Goal: Information Seeking & Learning: Find specific fact

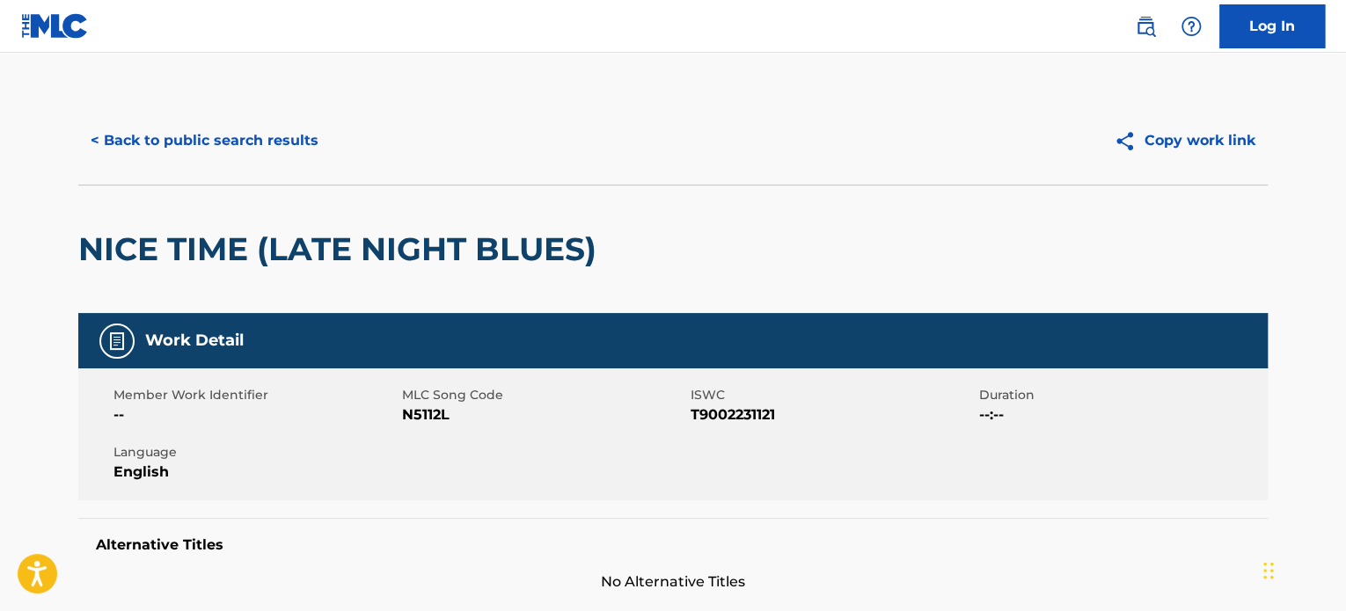
click at [205, 148] on button "< Back to public search results" at bounding box center [204, 141] width 252 height 44
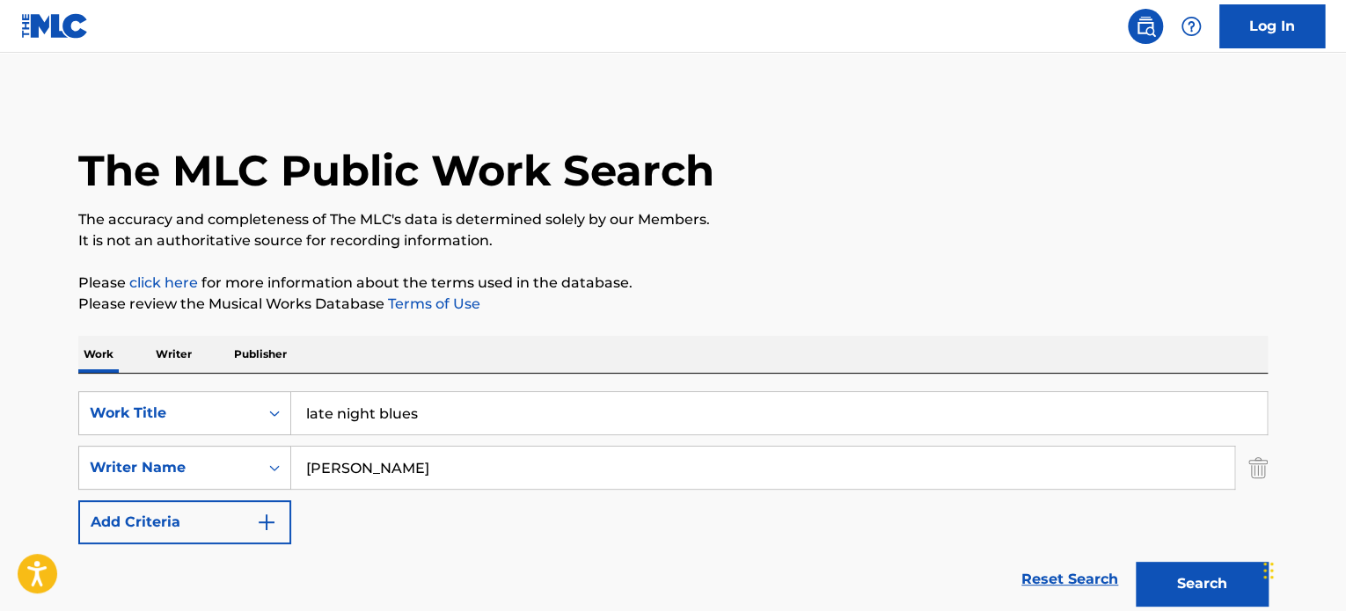
drag, startPoint x: 447, startPoint y: 413, endPoint x: 19, endPoint y: 321, distance: 437.3
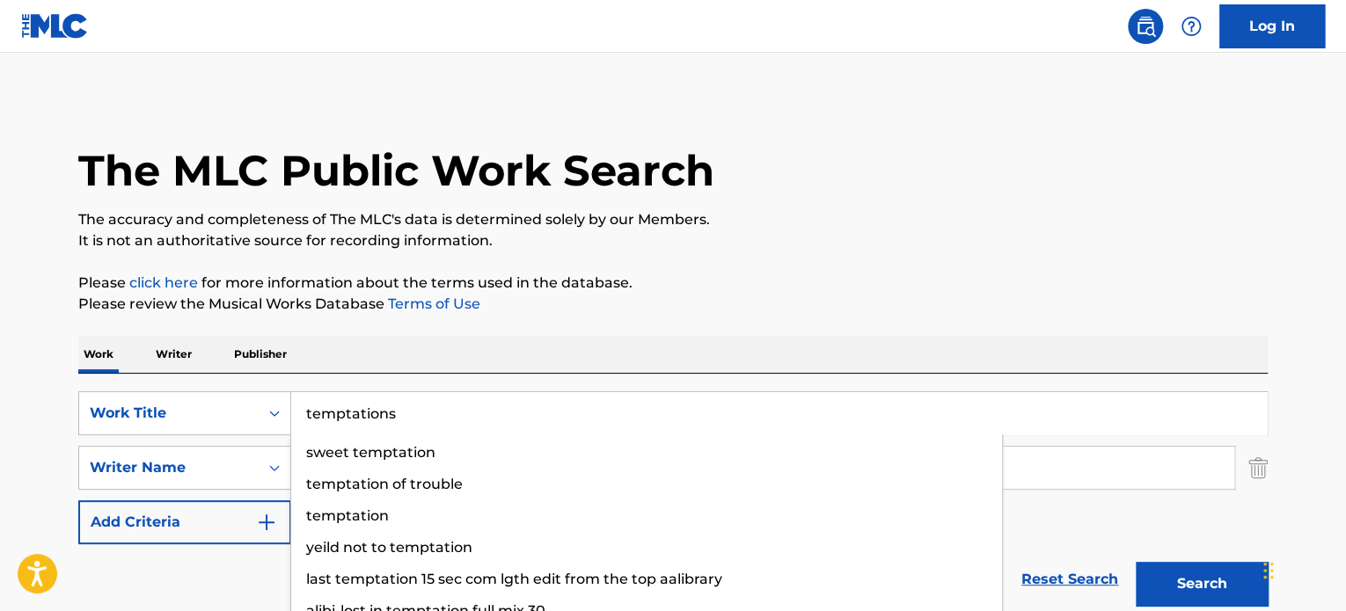
type input "temptations"
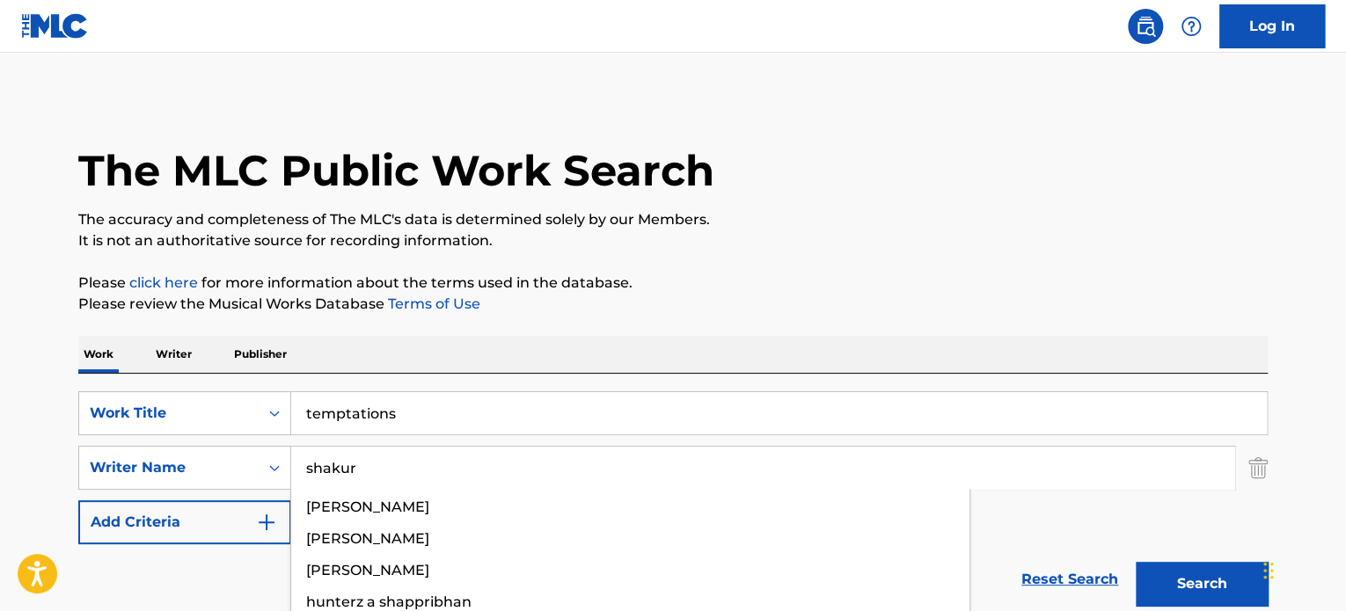
type input "shakur"
click at [1136, 562] on button "Search" at bounding box center [1202, 584] width 132 height 44
click at [790, 277] on p "Please click here for more information about the terms used in the database." at bounding box center [672, 283] width 1189 height 21
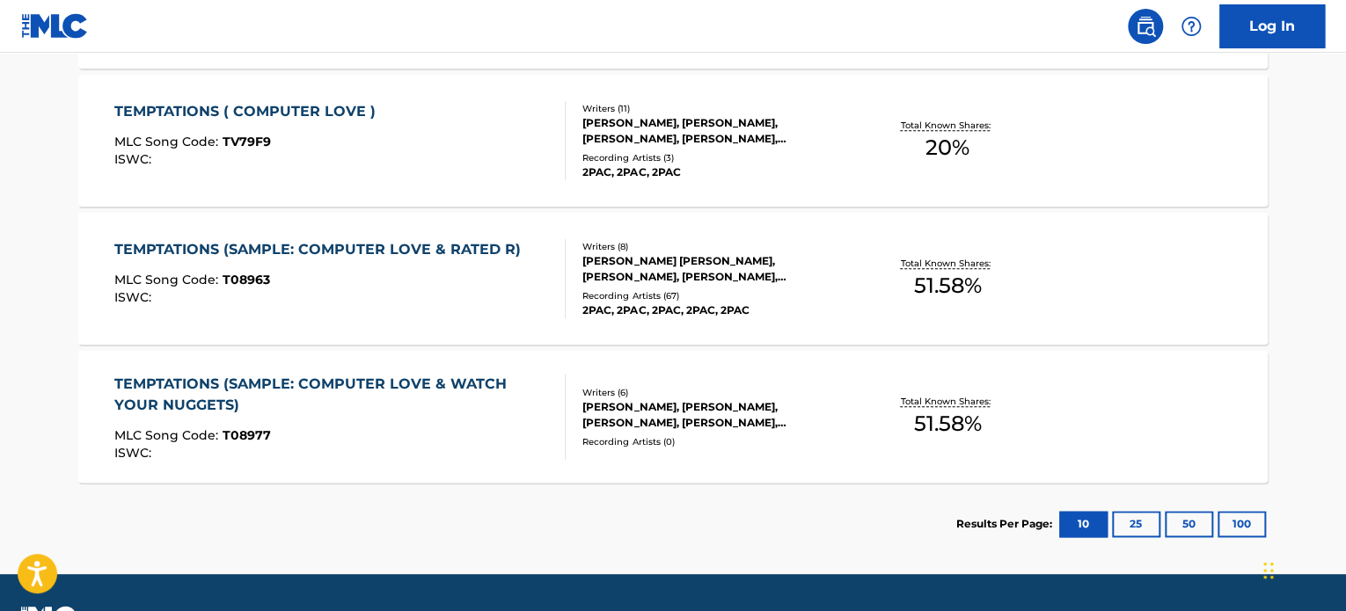
scroll to position [880, 0]
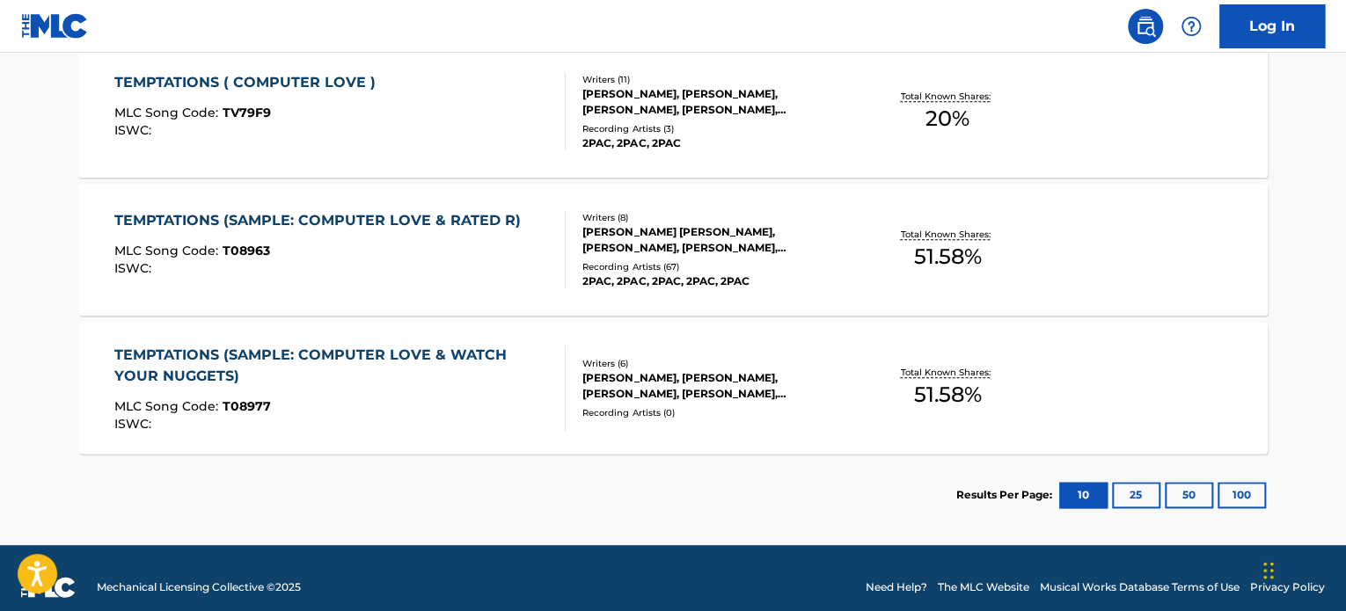
click at [642, 406] on div "Recording Artists ( 0 )" at bounding box center [715, 412] width 266 height 13
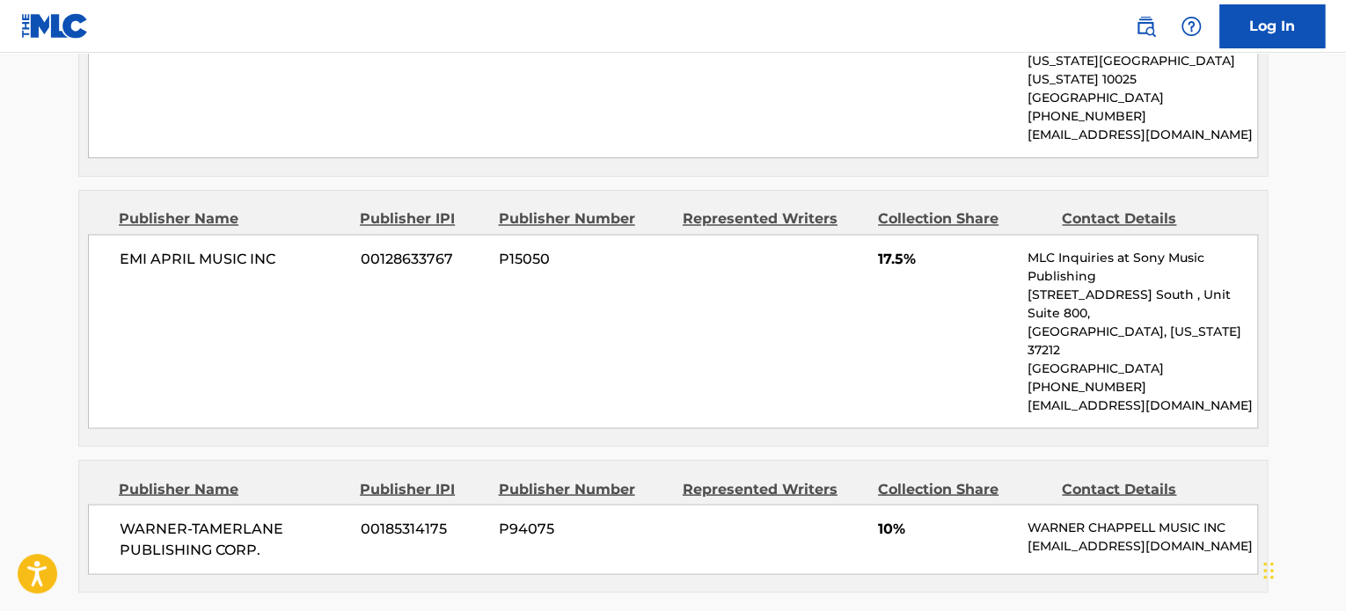
scroll to position [1495, 0]
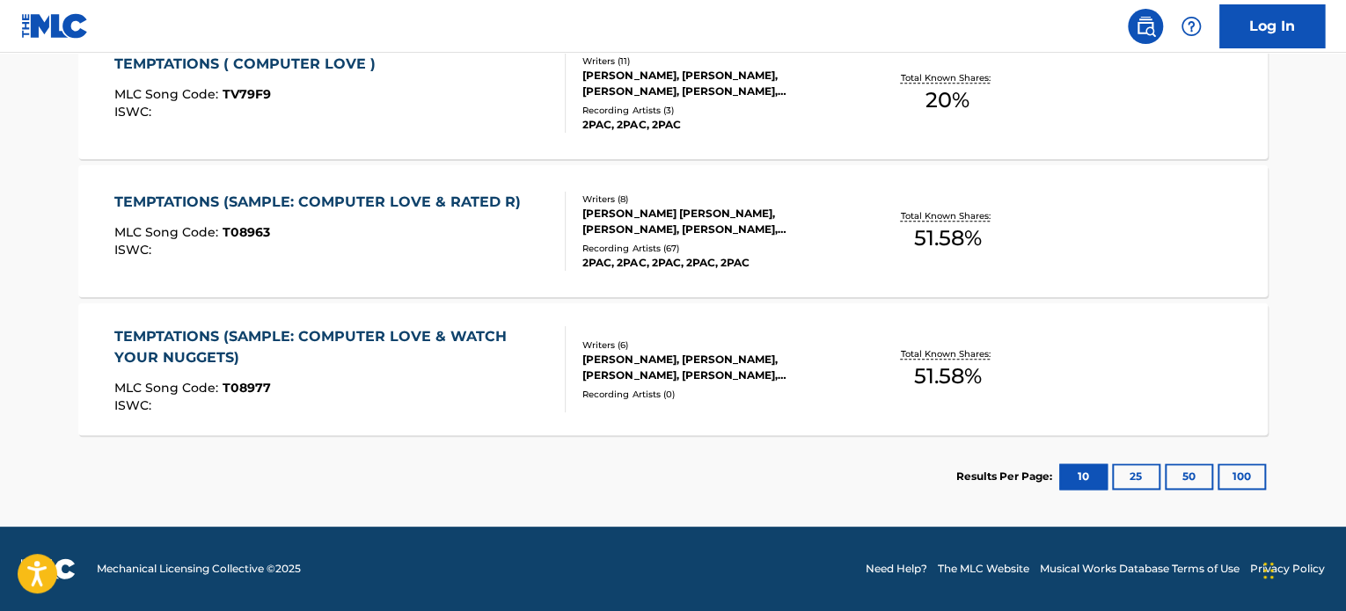
scroll to position [897, 0]
click at [671, 214] on div "[PERSON_NAME] [PERSON_NAME], [PERSON_NAME], [PERSON_NAME], [PERSON_NAME], [PERS…" at bounding box center [715, 223] width 266 height 32
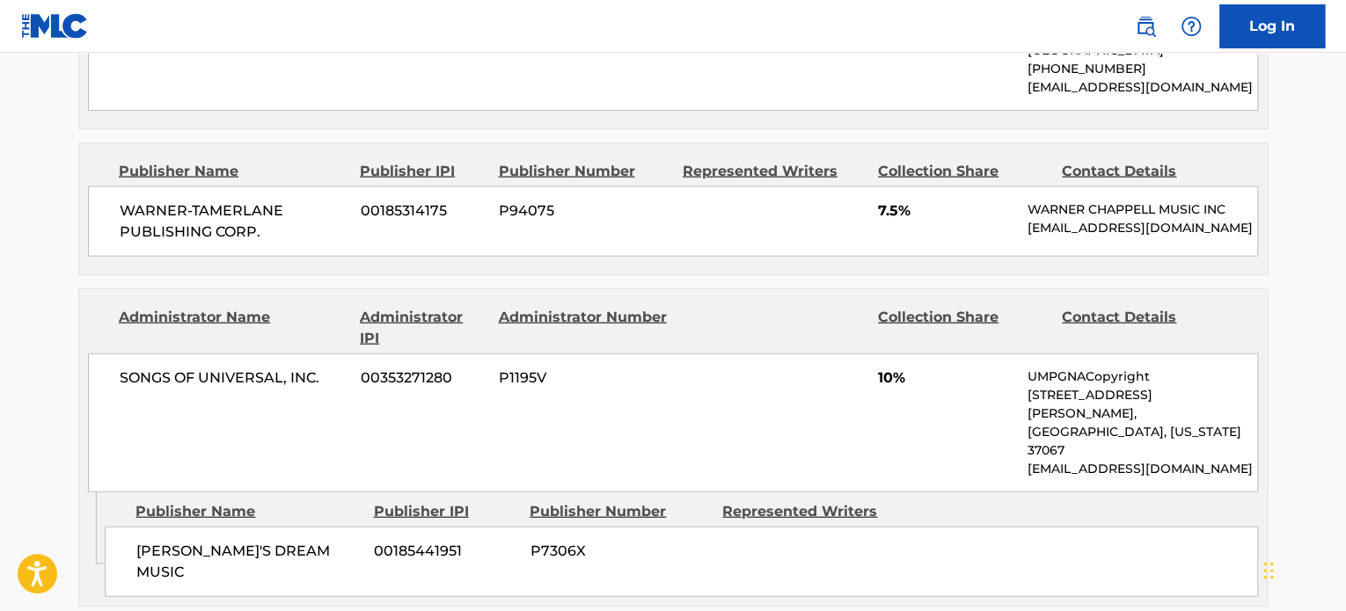
scroll to position [1671, 0]
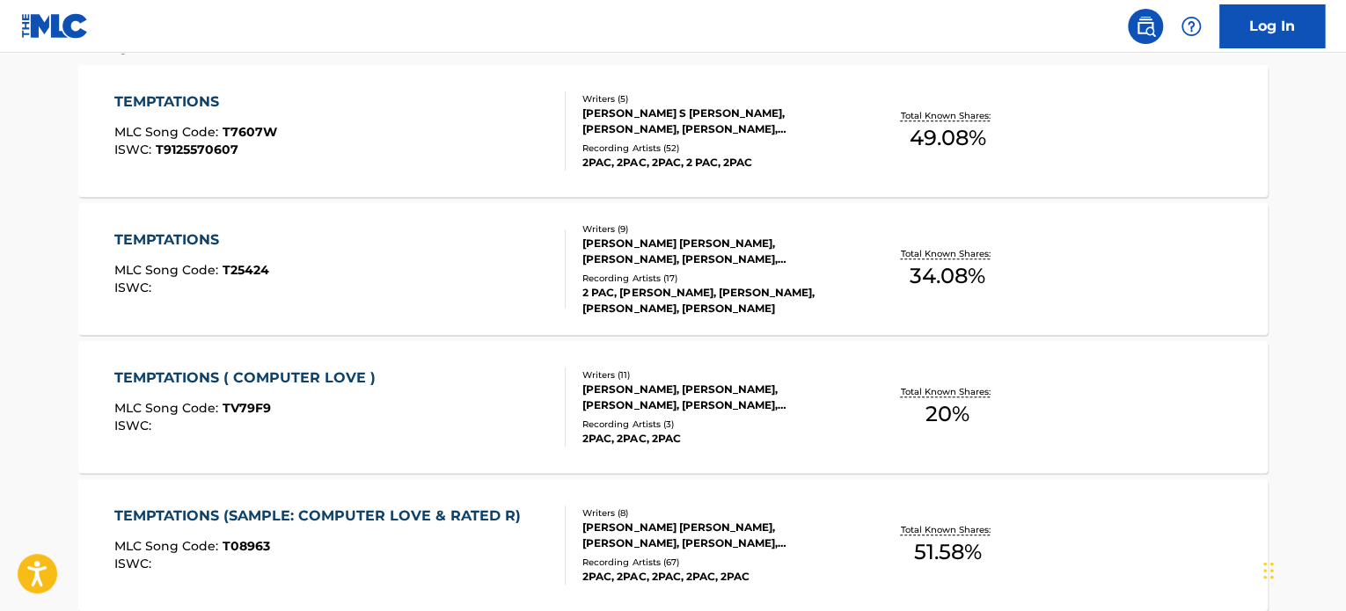
scroll to position [369, 0]
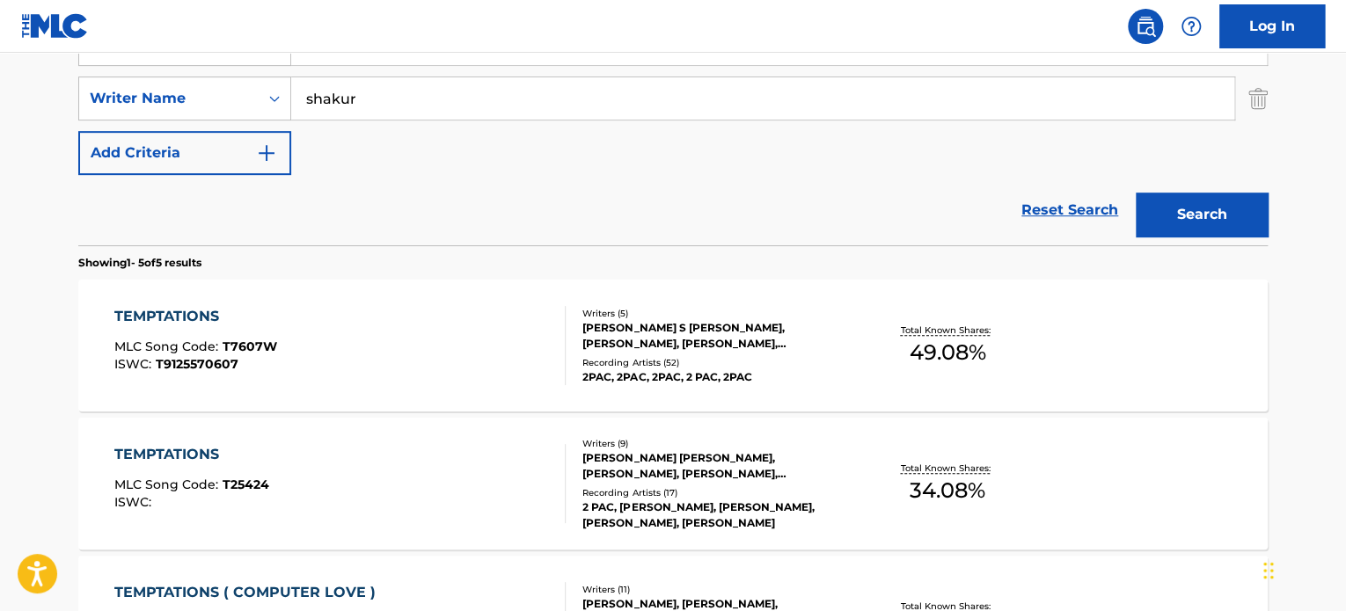
click at [391, 323] on div "TEMPTATIONS MLC Song Code : T7607W ISWC : T9125570607" at bounding box center [340, 345] width 452 height 79
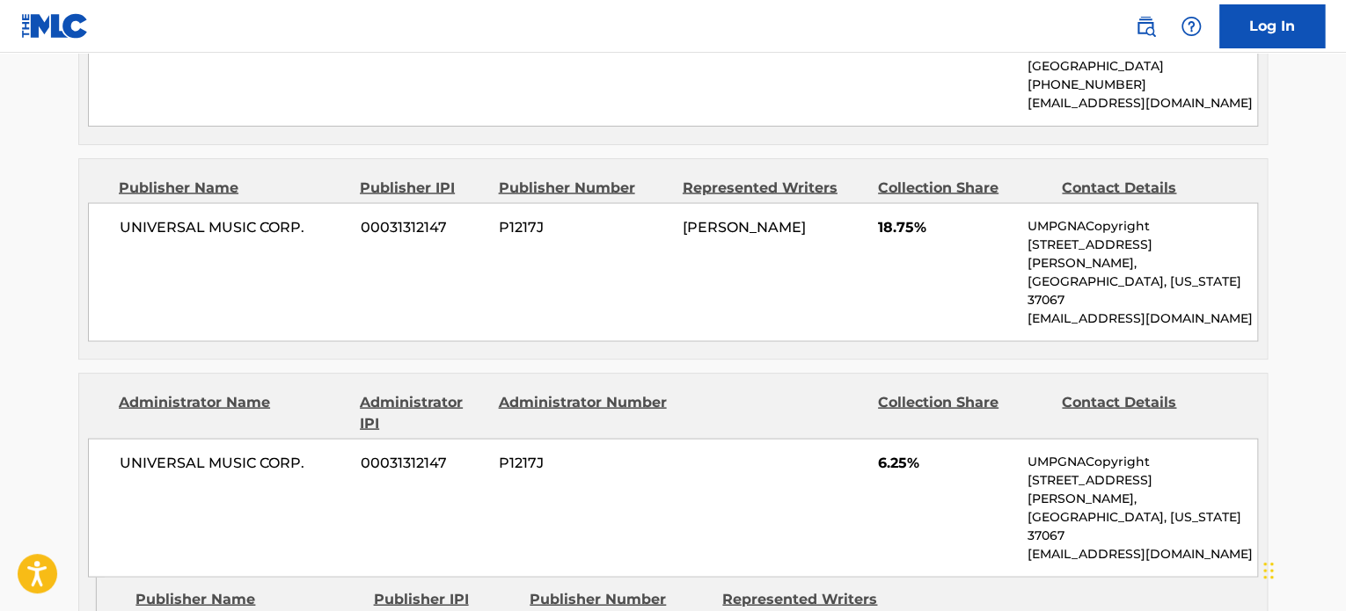
scroll to position [1583, 0]
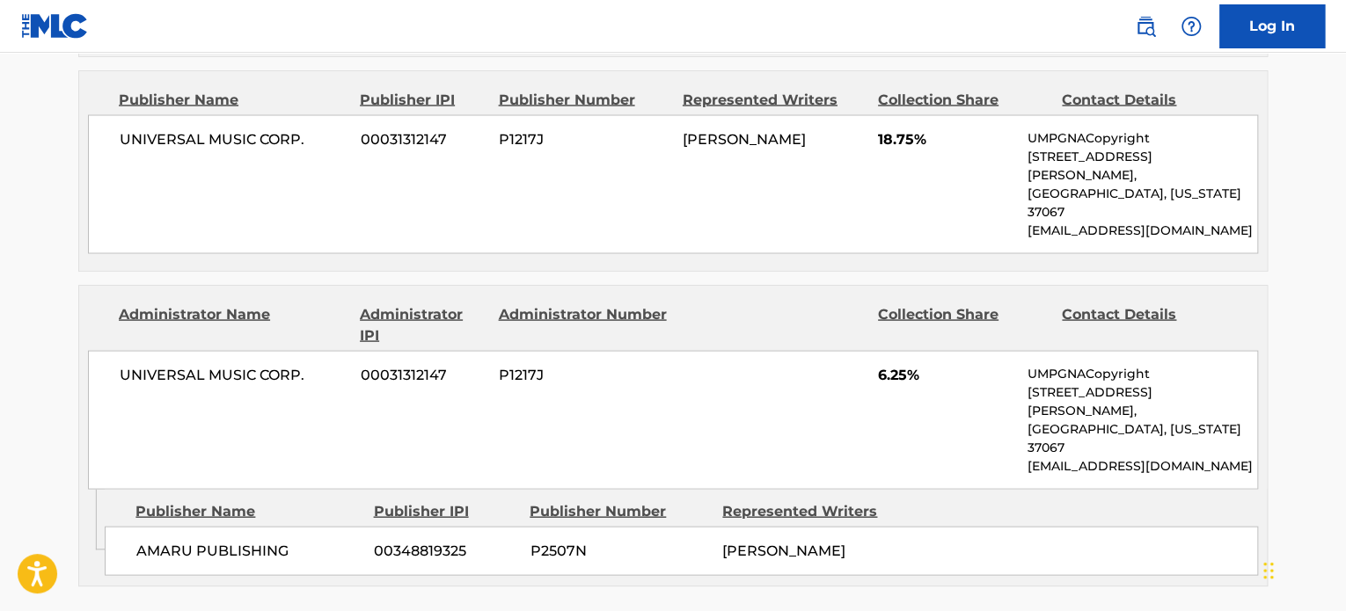
scroll to position [369, 0]
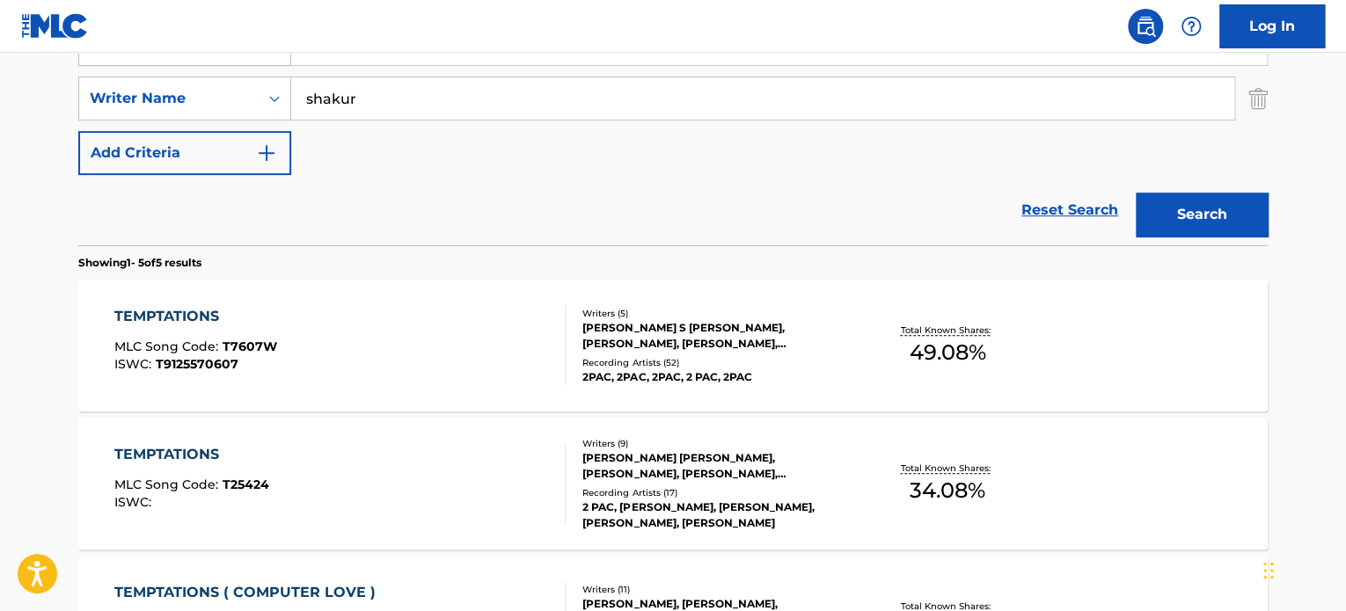
click at [700, 442] on div "Writers ( 9 )" at bounding box center [715, 443] width 266 height 13
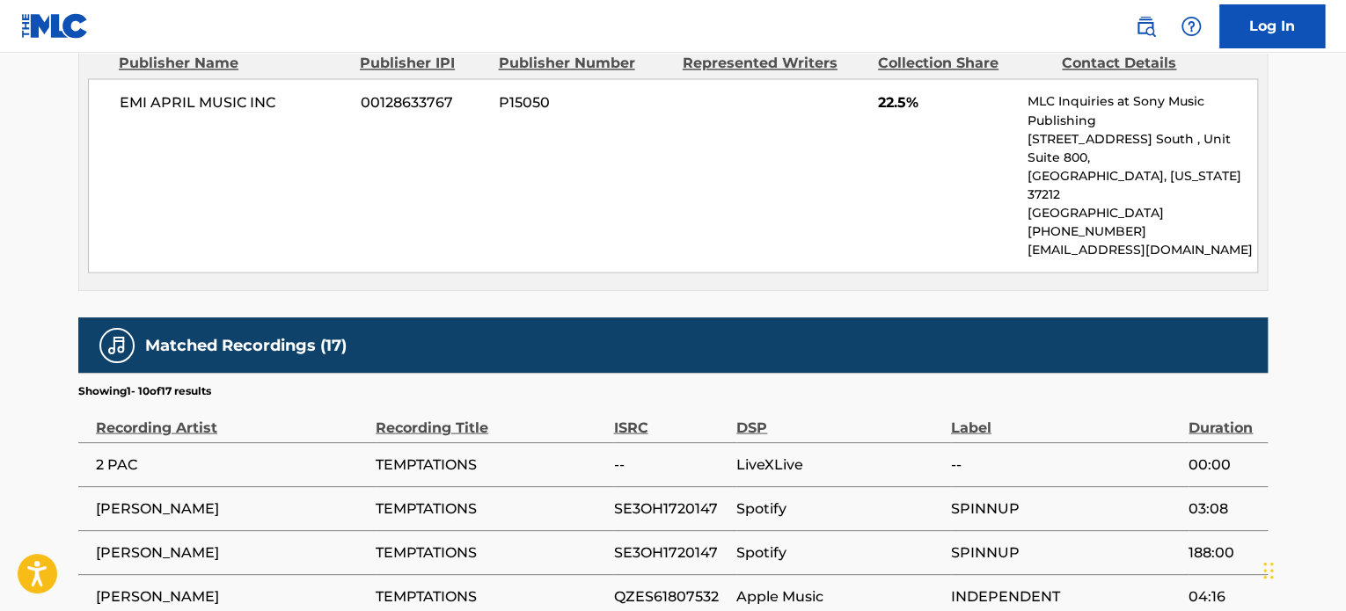
scroll to position [1583, 0]
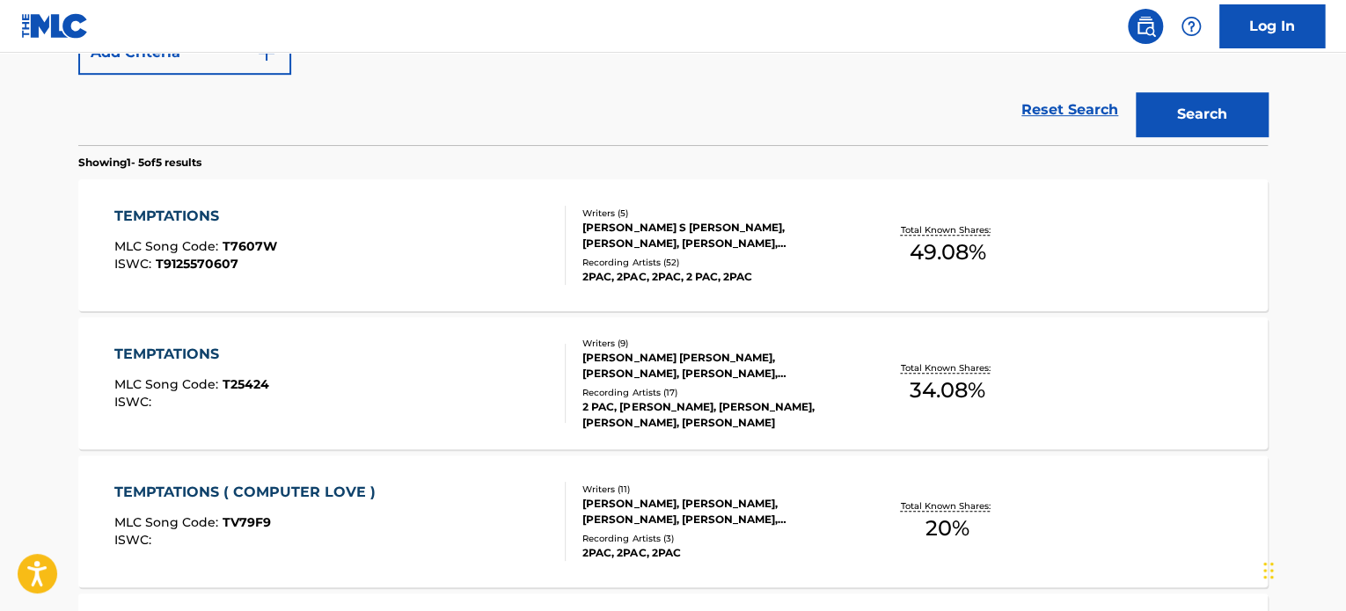
scroll to position [545, 0]
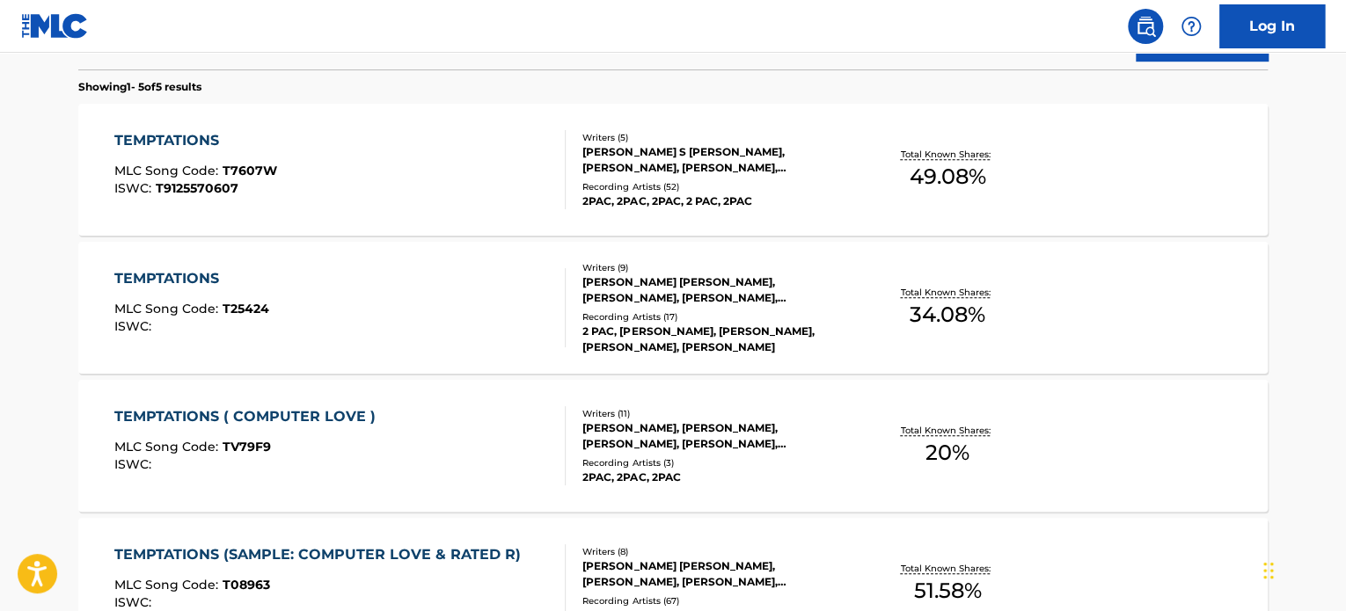
click at [385, 428] on div "TEMPTATIONS ( COMPUTER LOVE ) MLC Song Code : TV79F9 ISWC :" at bounding box center [340, 445] width 452 height 79
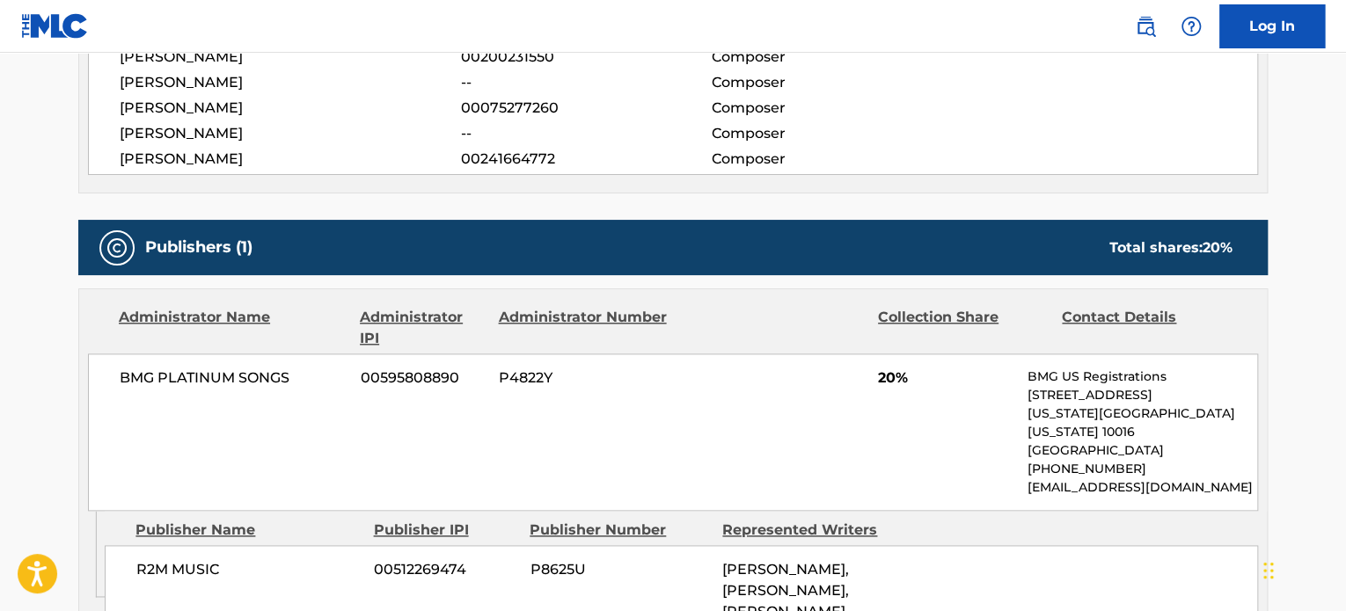
scroll to position [1055, 0]
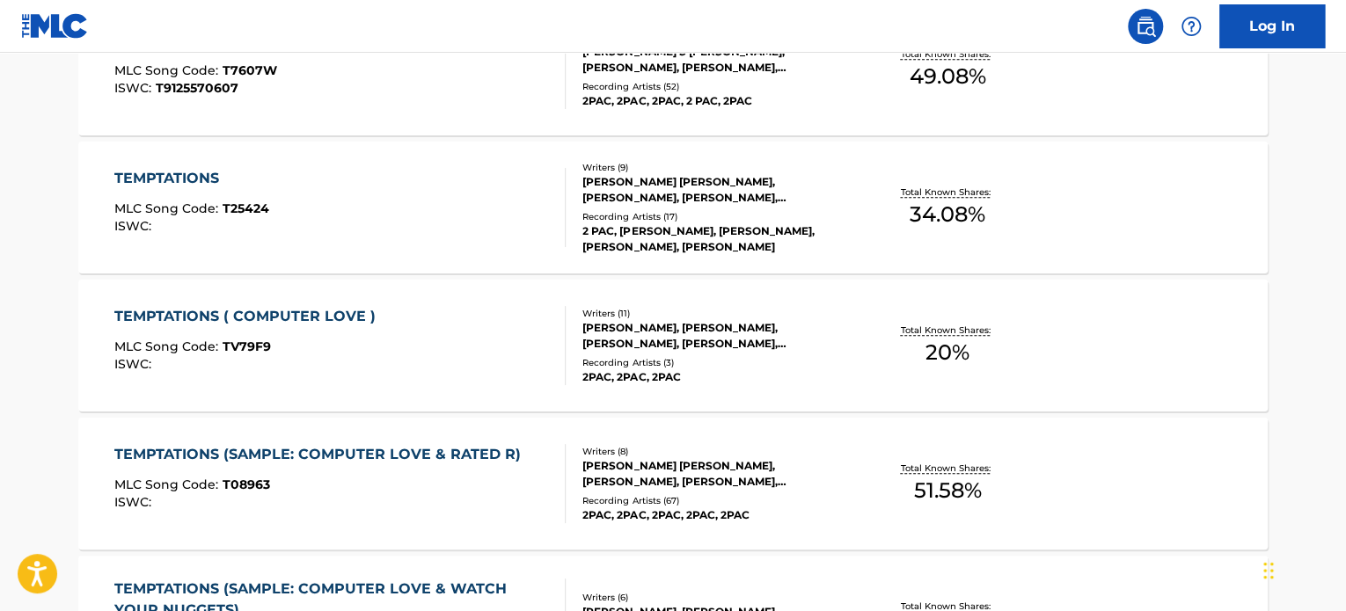
scroll to position [734, 0]
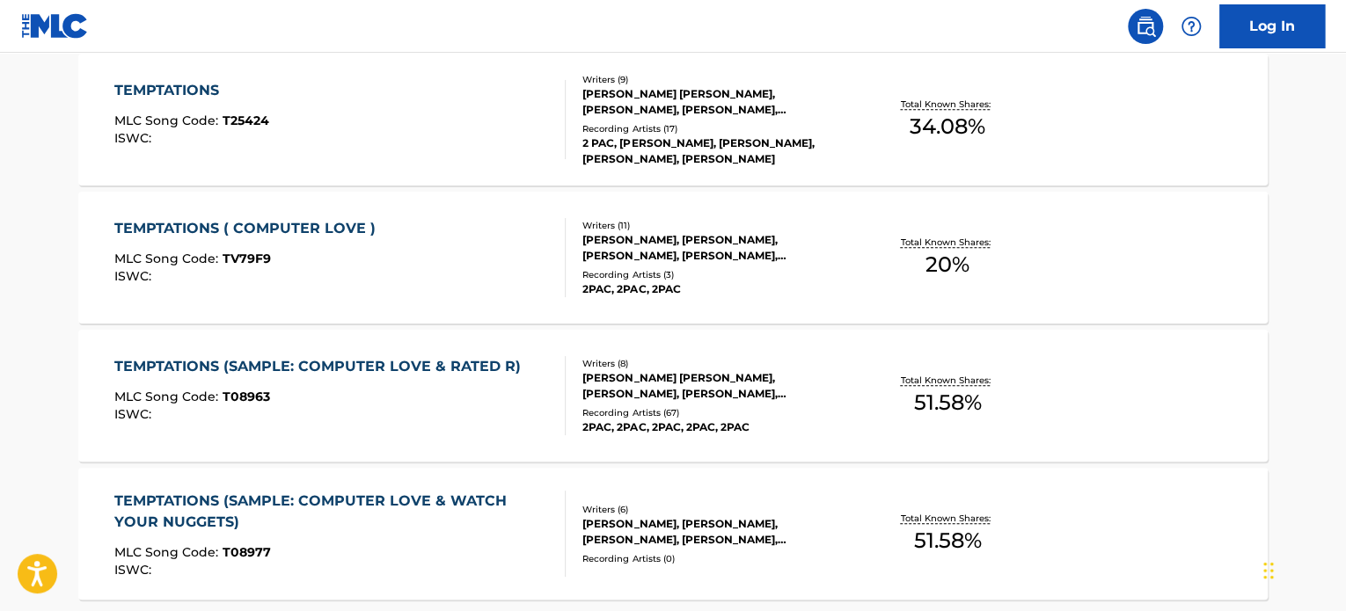
click at [554, 375] on div at bounding box center [558, 395] width 14 height 79
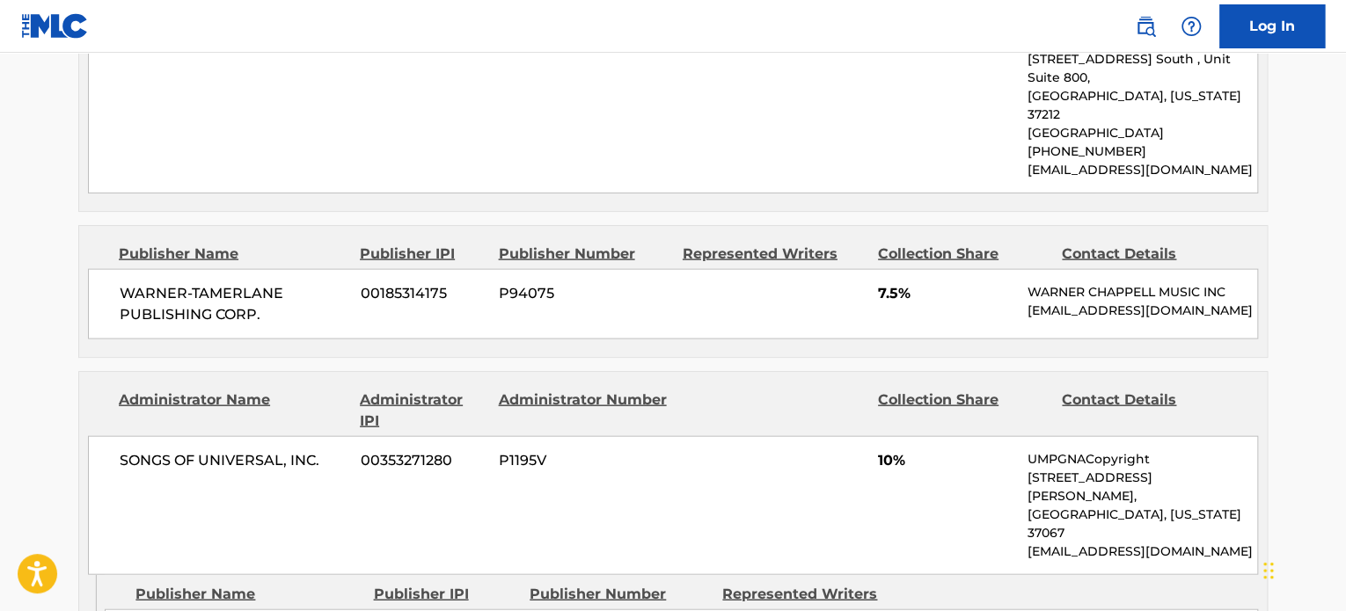
scroll to position [1759, 0]
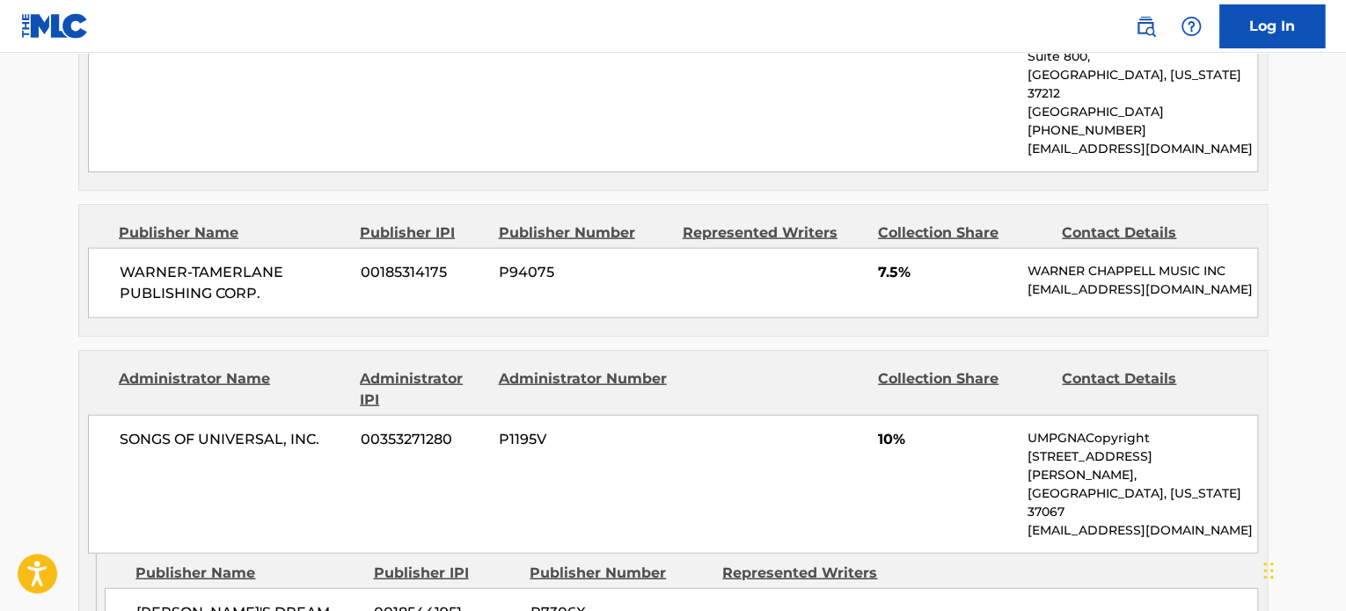
scroll to position [834, 0]
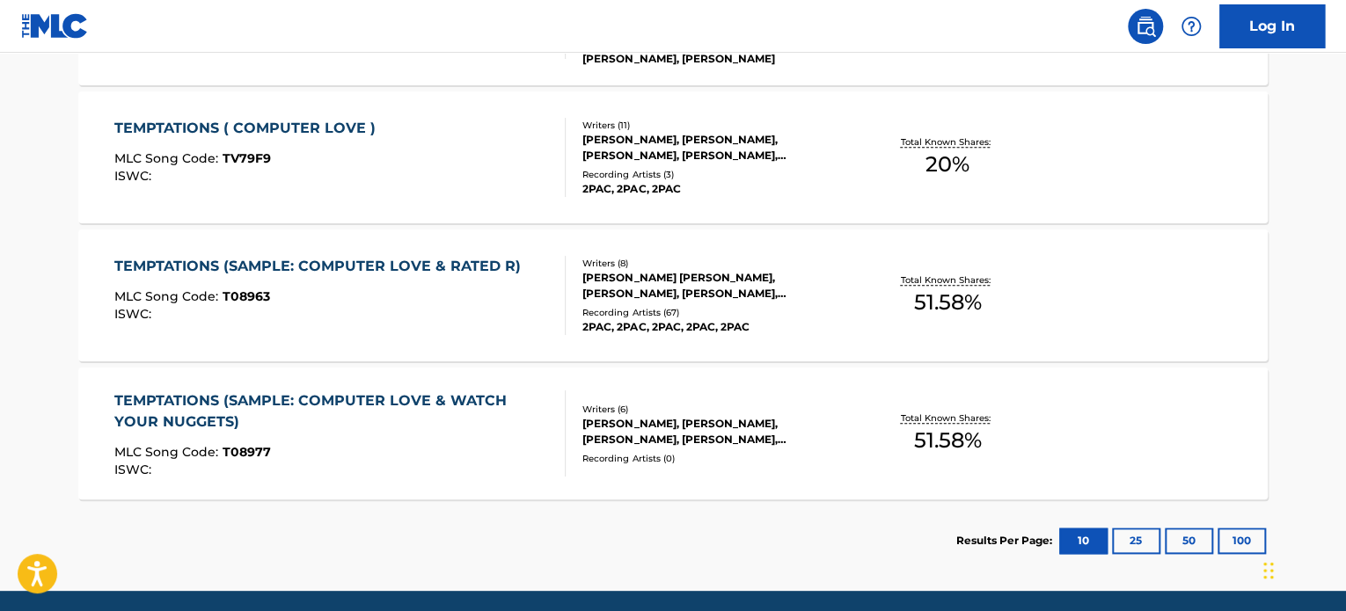
click at [260, 419] on div "TEMPTATIONS (SAMPLE: COMPUTER LOVE & WATCH YOUR NUGGETS)" at bounding box center [332, 412] width 437 height 42
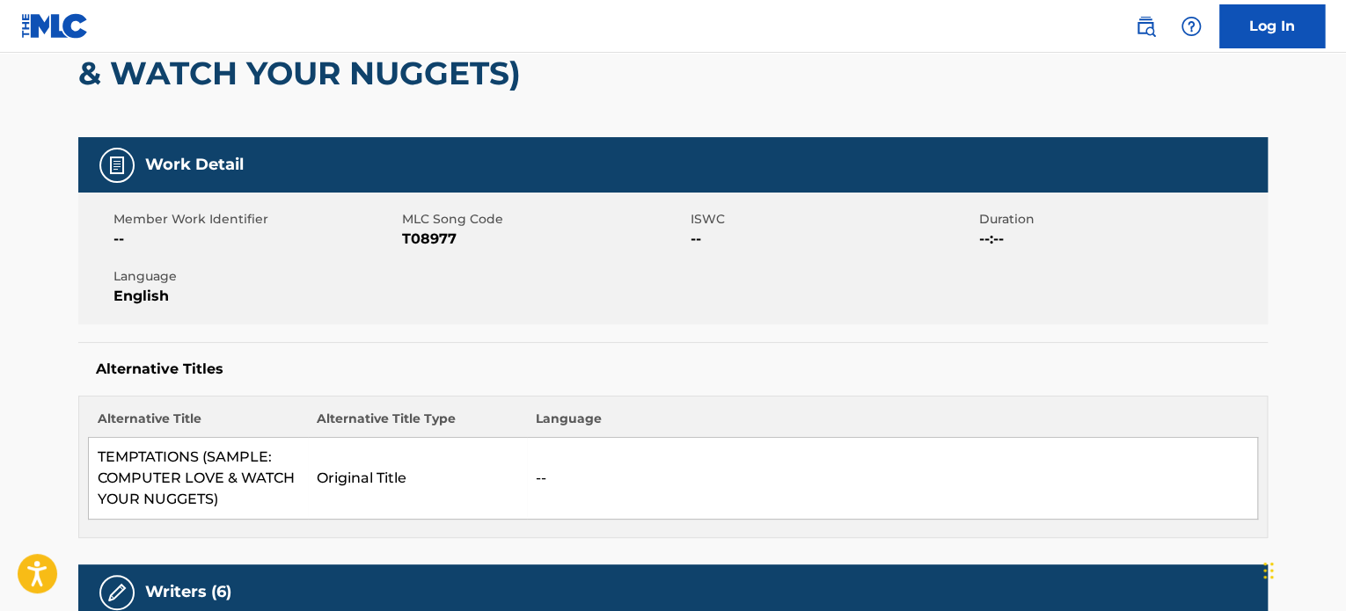
scroll to position [88, 0]
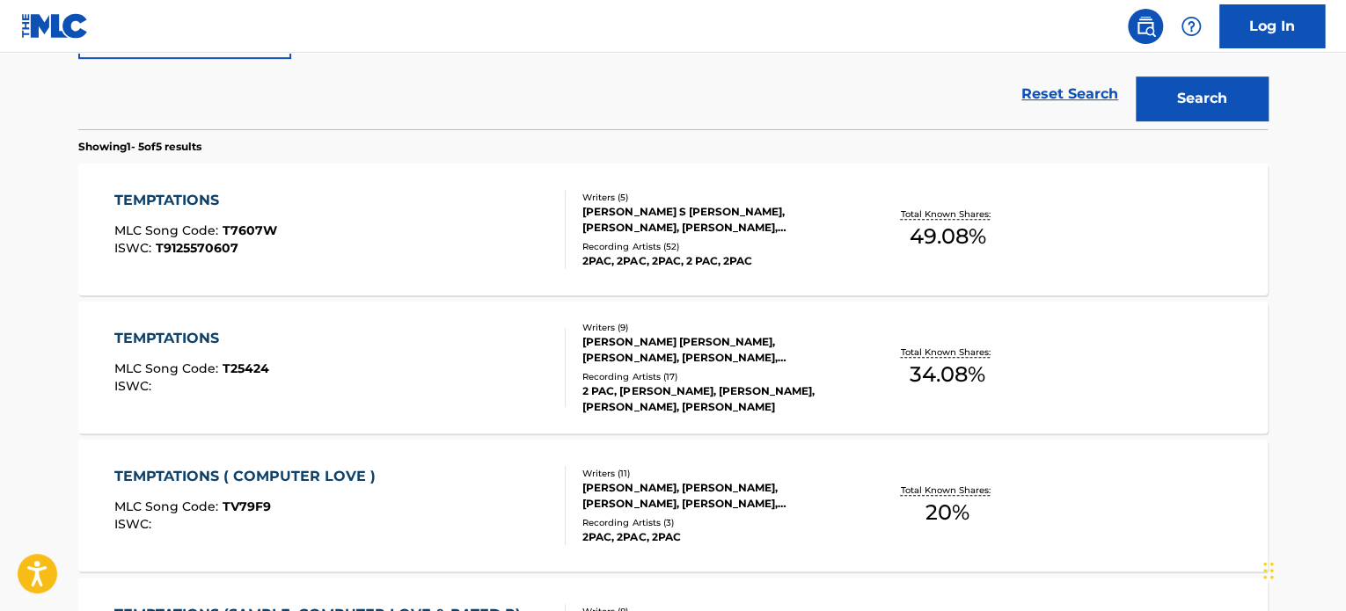
scroll to position [457, 0]
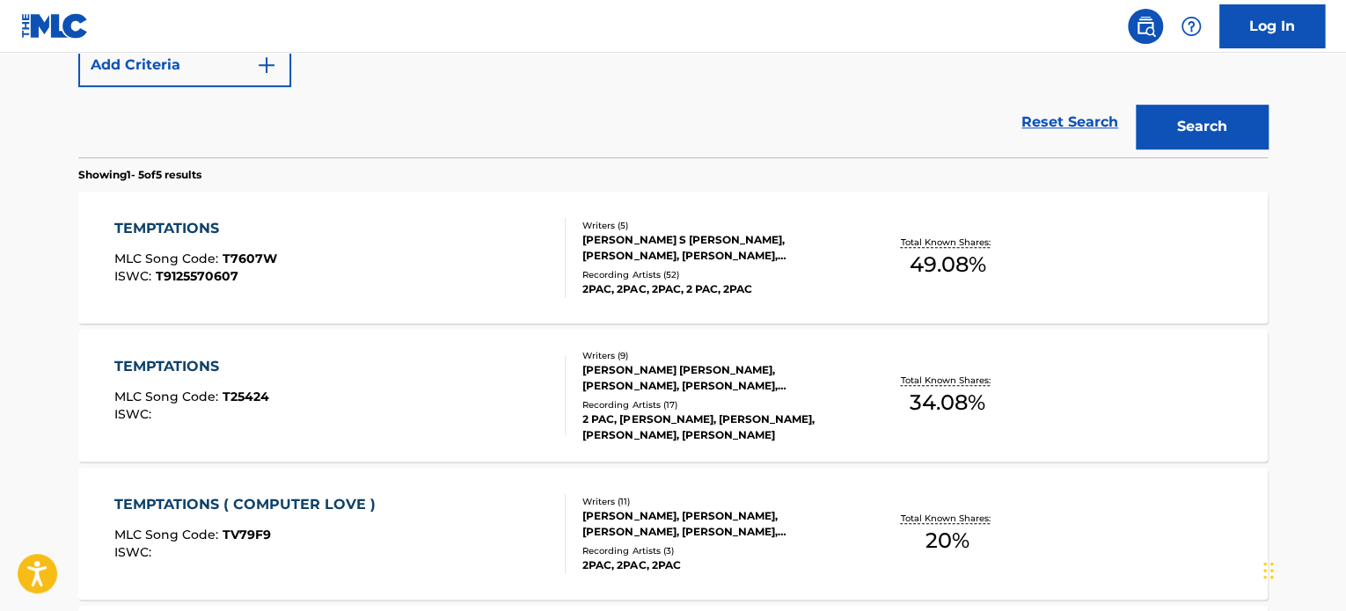
click at [632, 374] on div "[PERSON_NAME] [PERSON_NAME], [PERSON_NAME], [PERSON_NAME], [PERSON_NAME], [PERS…" at bounding box center [715, 378] width 266 height 32
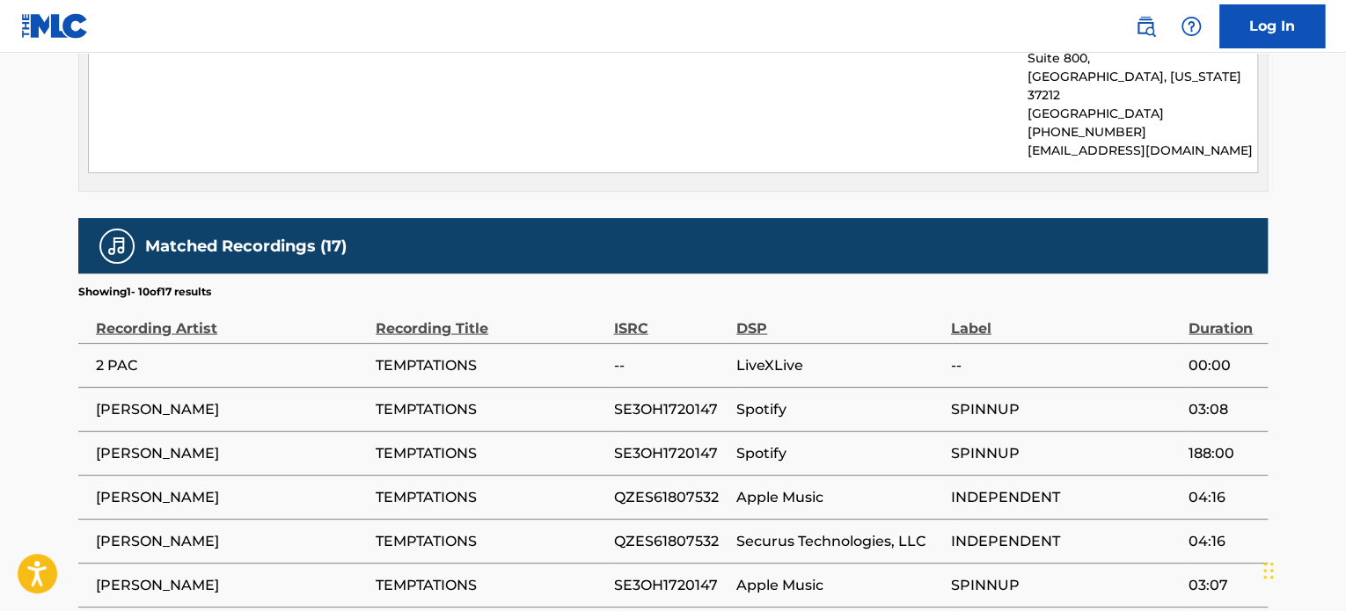
scroll to position [1671, 0]
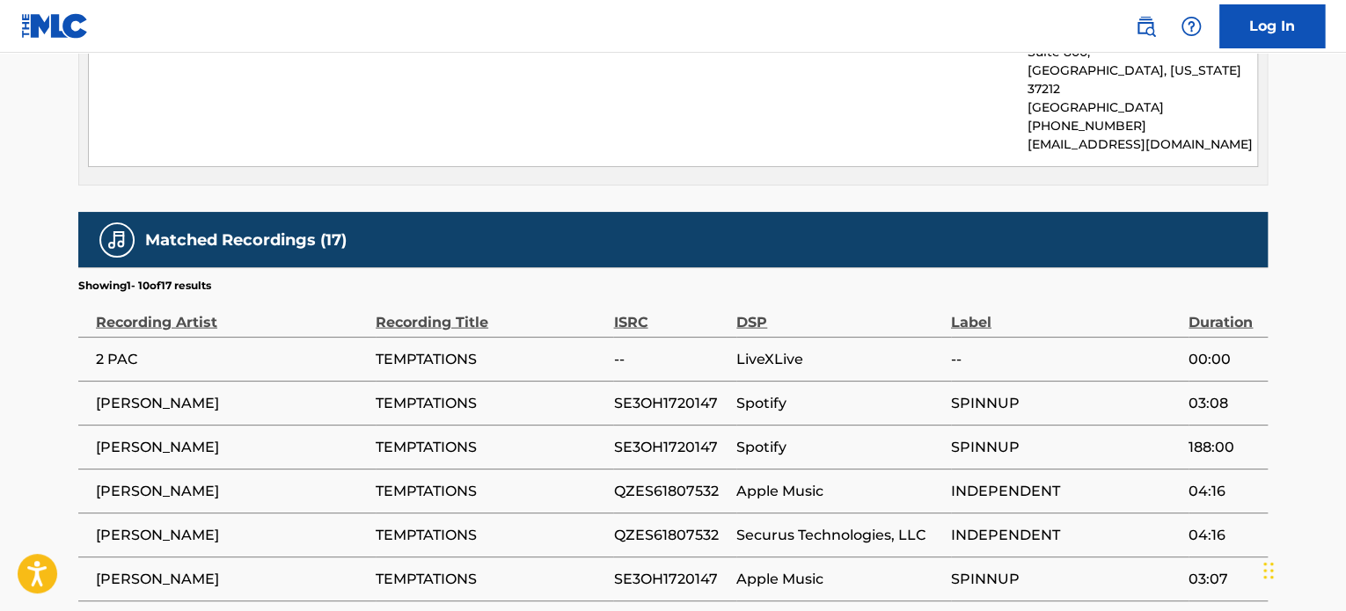
scroll to position [558, 0]
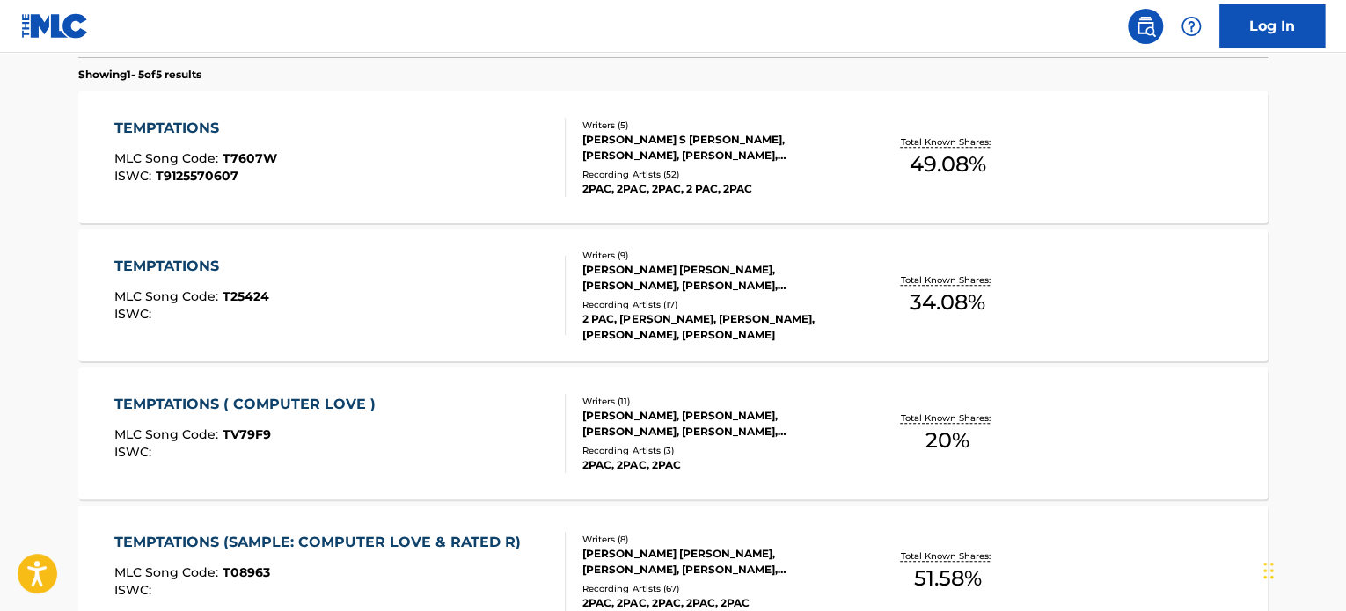
click at [383, 413] on div "TEMPTATIONS ( COMPUTER LOVE ) MLC Song Code : TV79F9 ISWC :" at bounding box center [340, 433] width 452 height 79
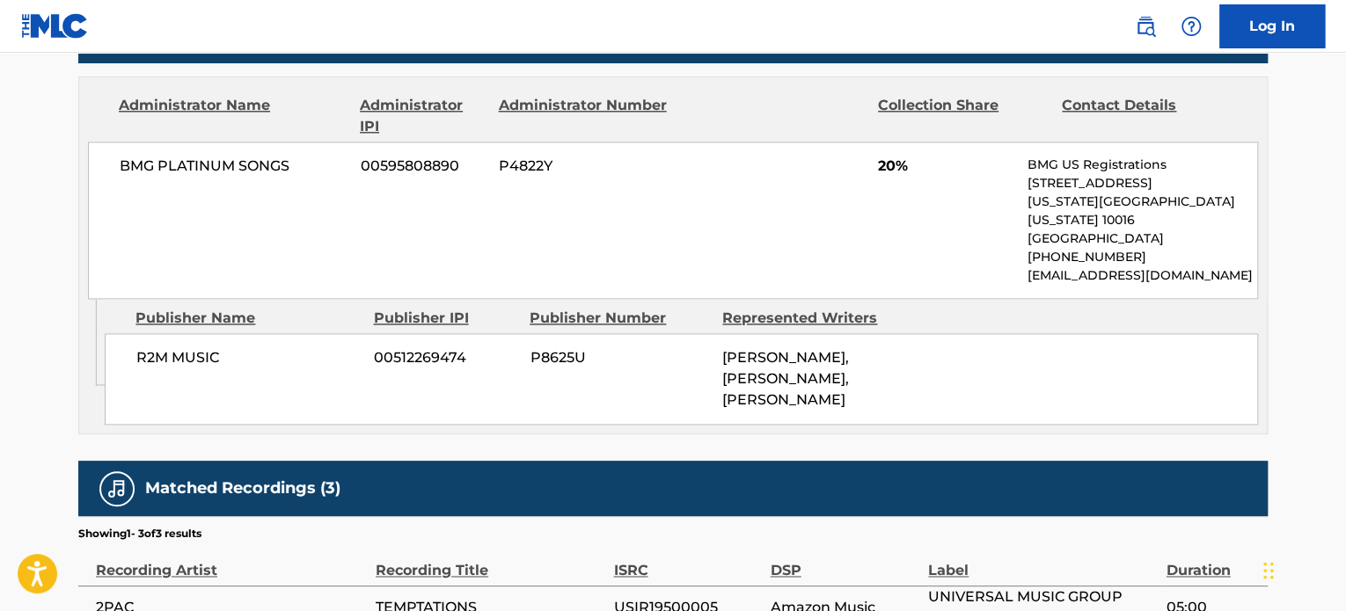
scroll to position [968, 0]
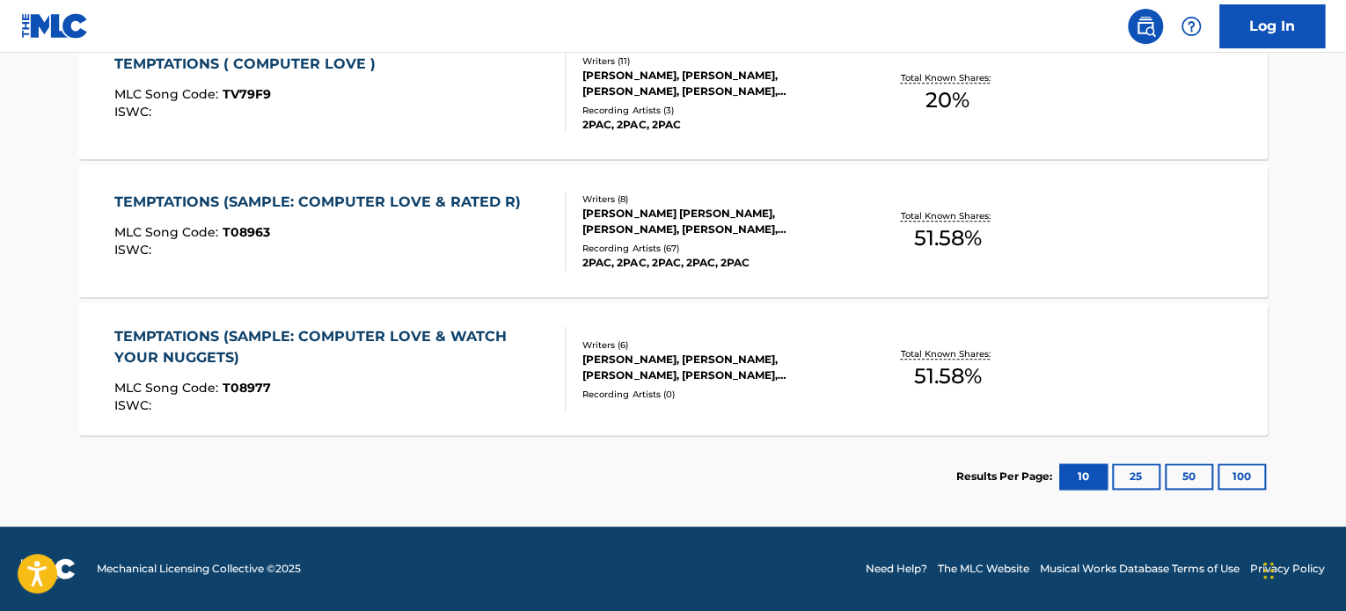
scroll to position [658, 0]
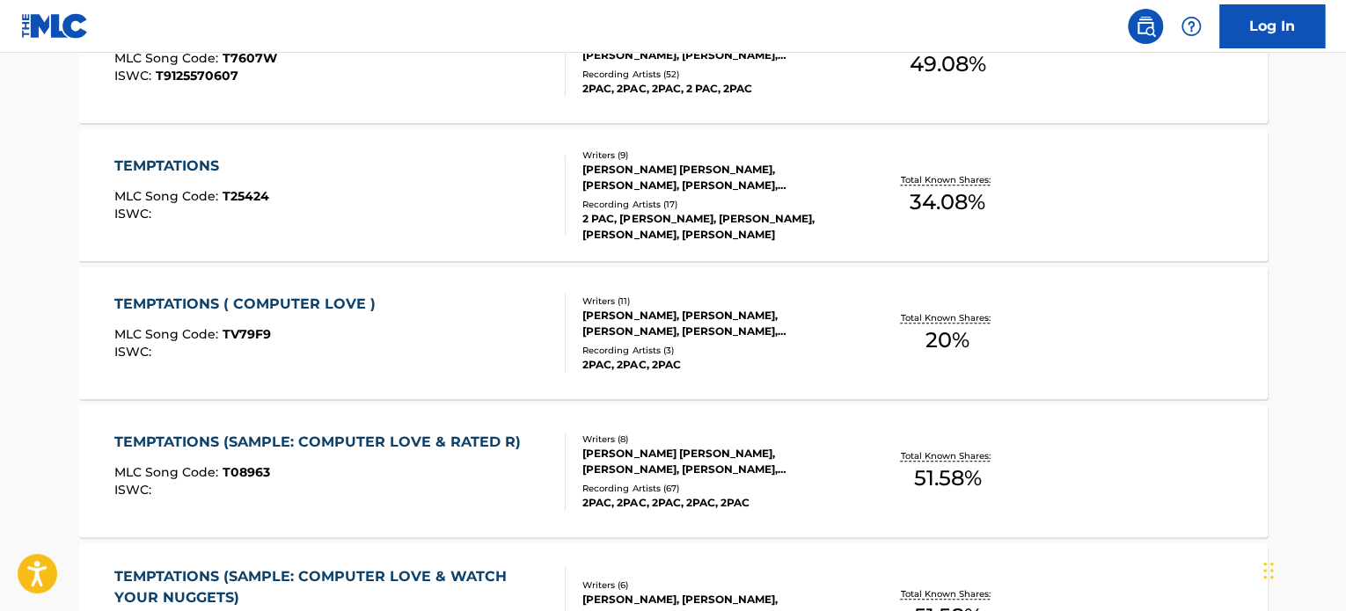
click at [428, 453] on div "TEMPTATIONS (SAMPLE: COMPUTER LOVE & RATED R) MLC Song Code : T08963 ISWC :" at bounding box center [321, 471] width 415 height 79
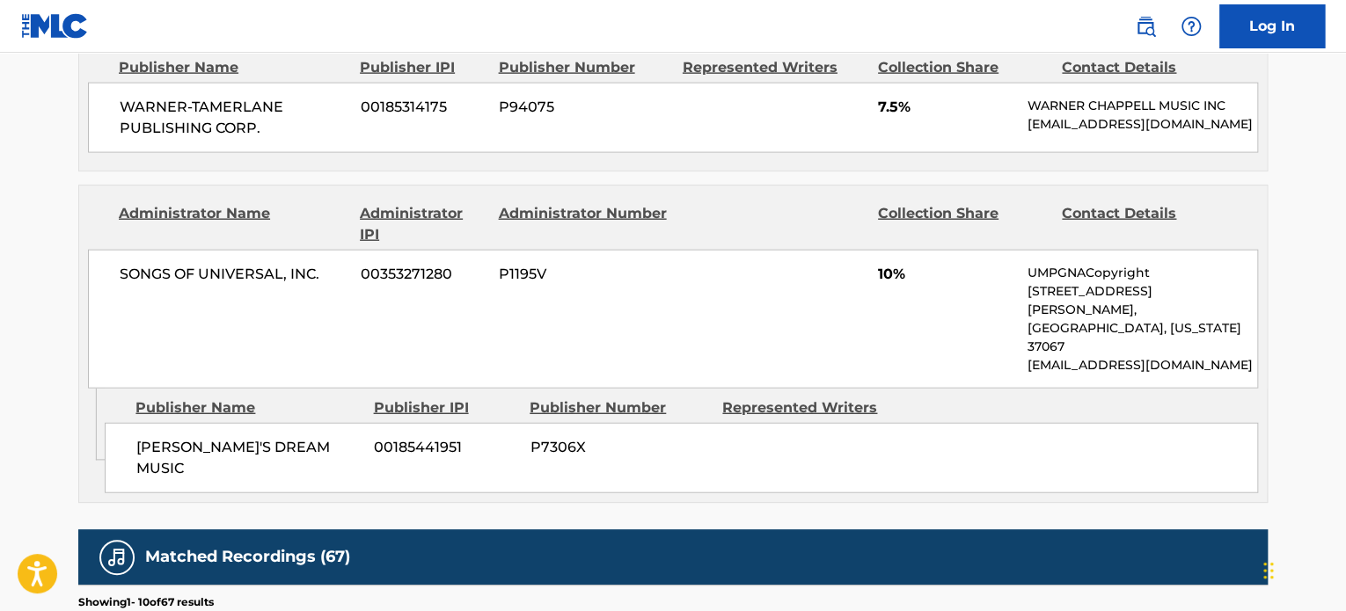
scroll to position [1935, 0]
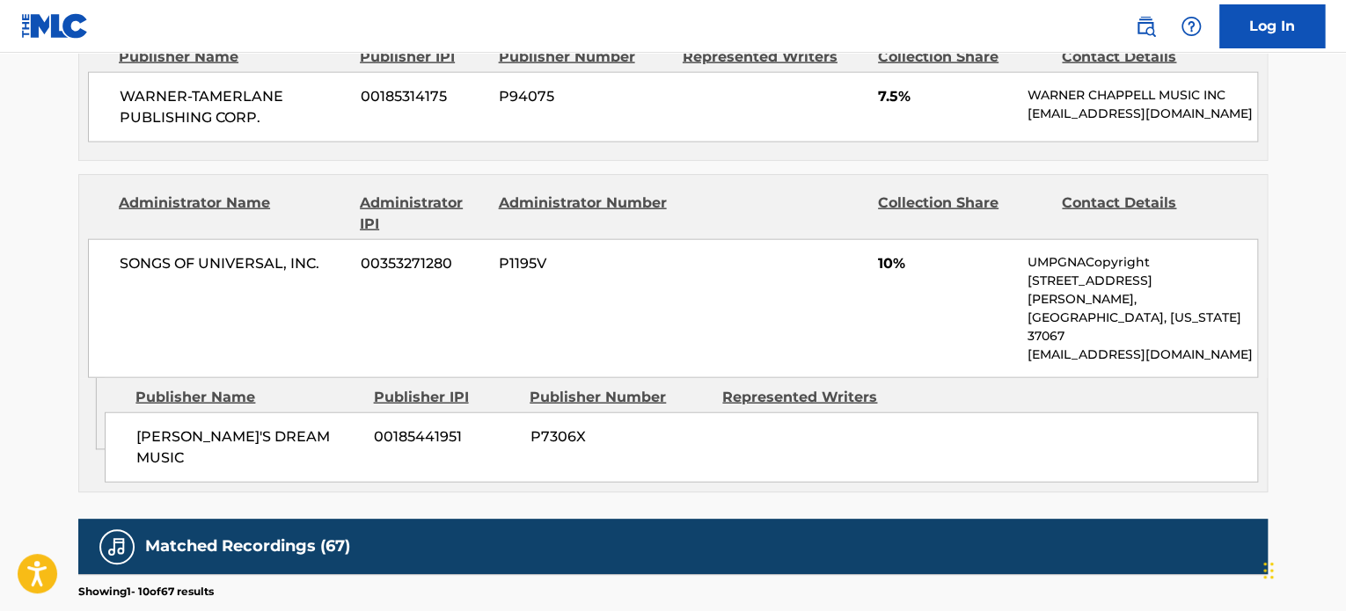
scroll to position [758, 0]
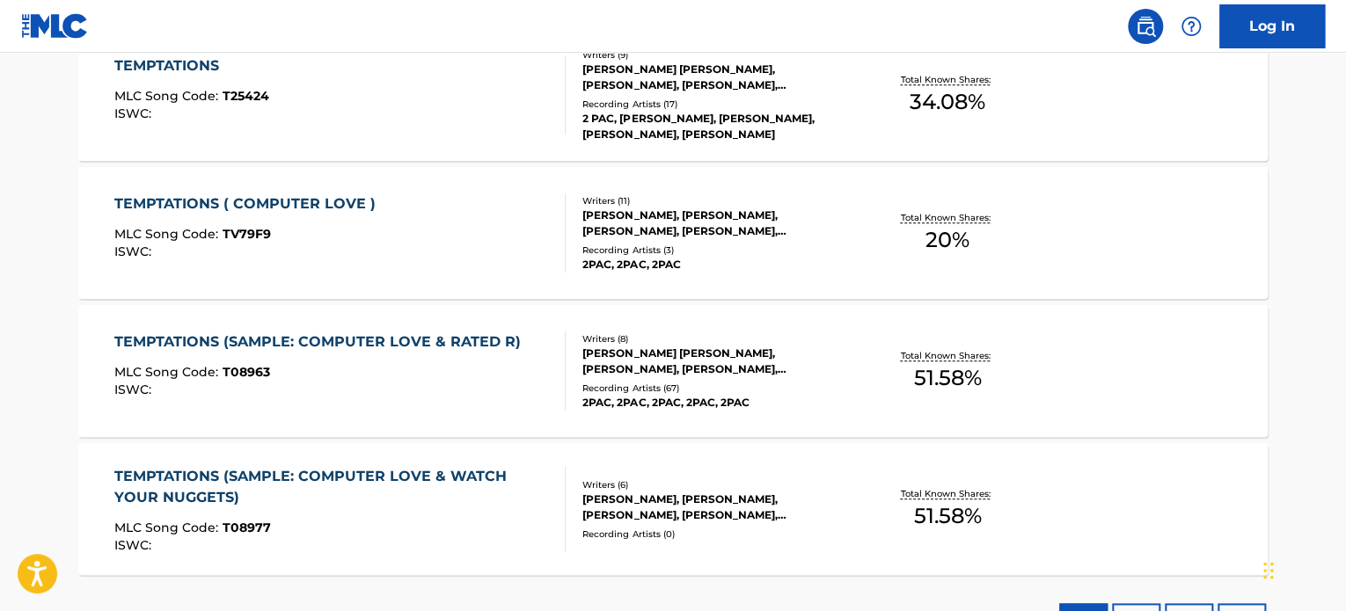
click at [567, 493] on div "Writers ( 6 ) [PERSON_NAME], [PERSON_NAME], [PERSON_NAME], [PERSON_NAME], [PERS…" at bounding box center [707, 509] width 282 height 62
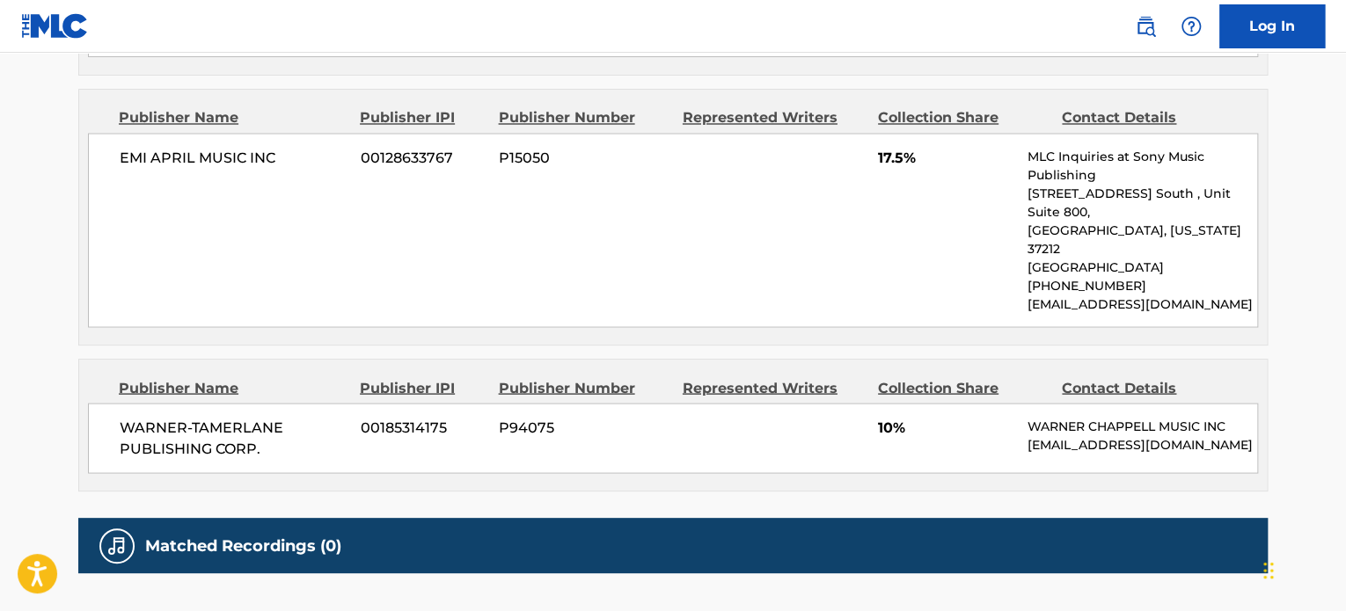
scroll to position [1583, 0]
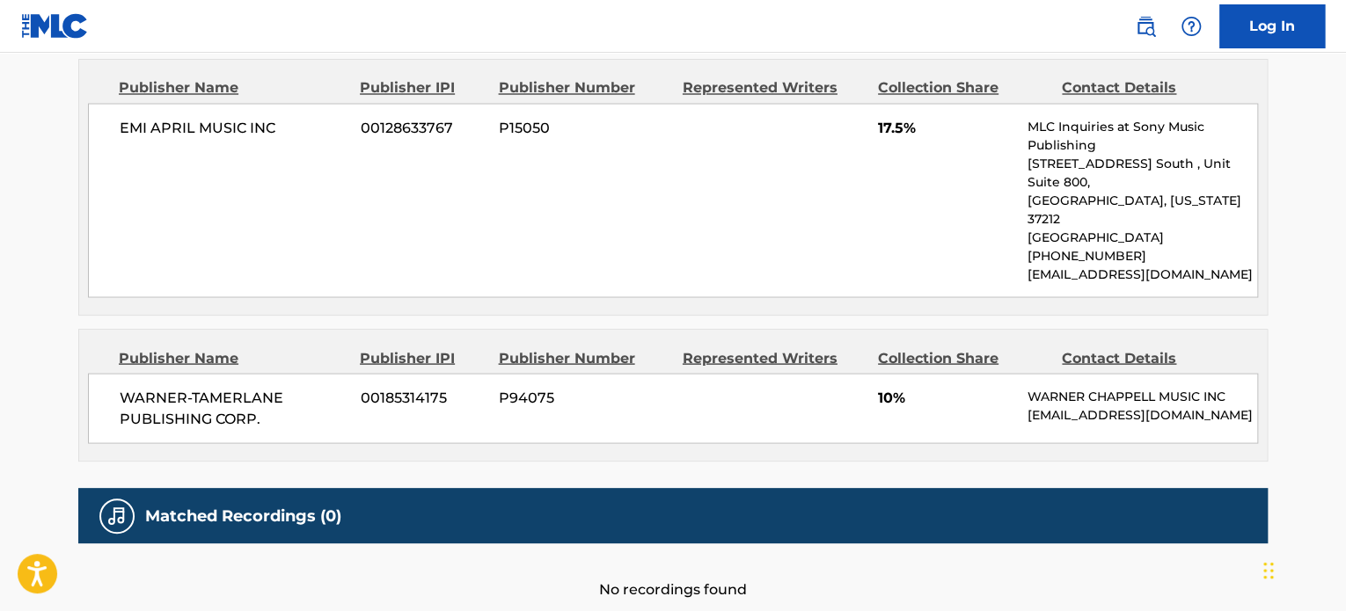
scroll to position [858, 0]
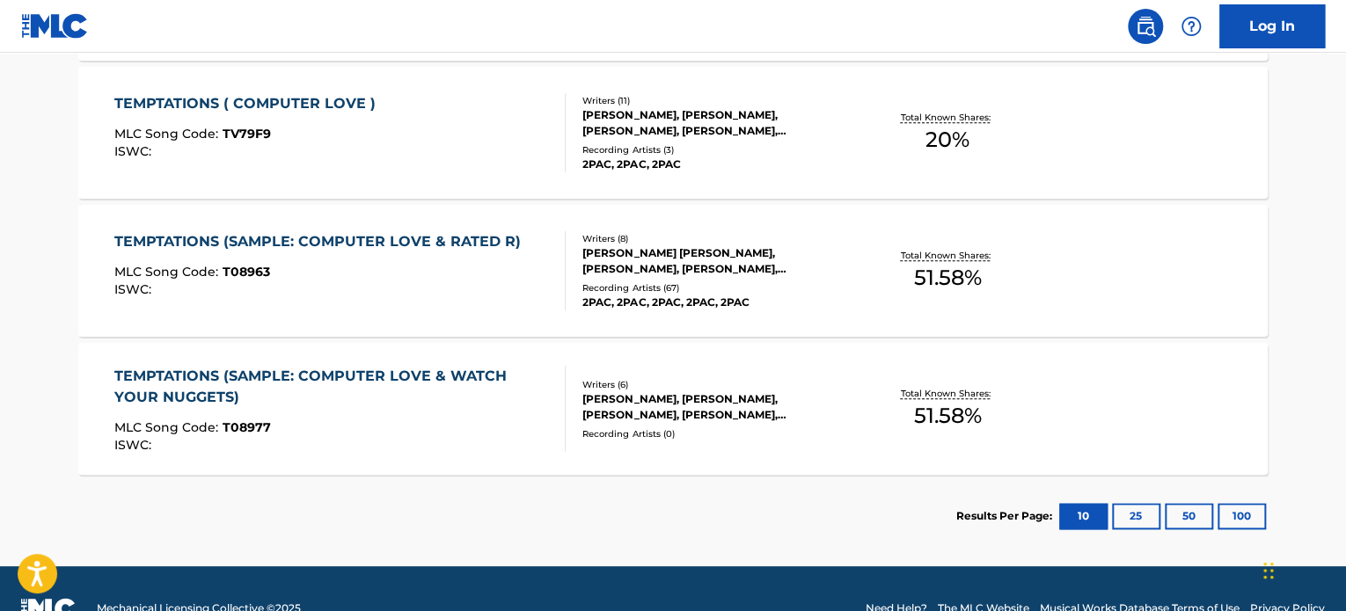
click at [516, 401] on div "TEMPTATIONS (SAMPLE: COMPUTER LOVE & WATCH YOUR NUGGETS)" at bounding box center [332, 387] width 437 height 42
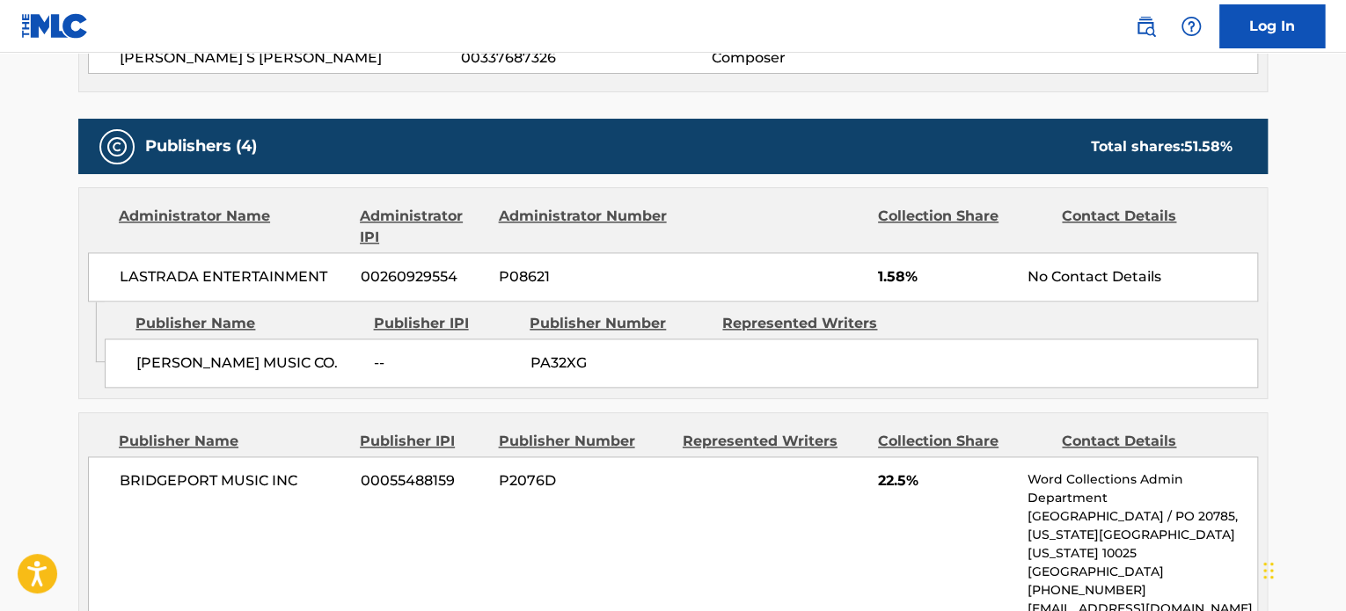
scroll to position [968, 0]
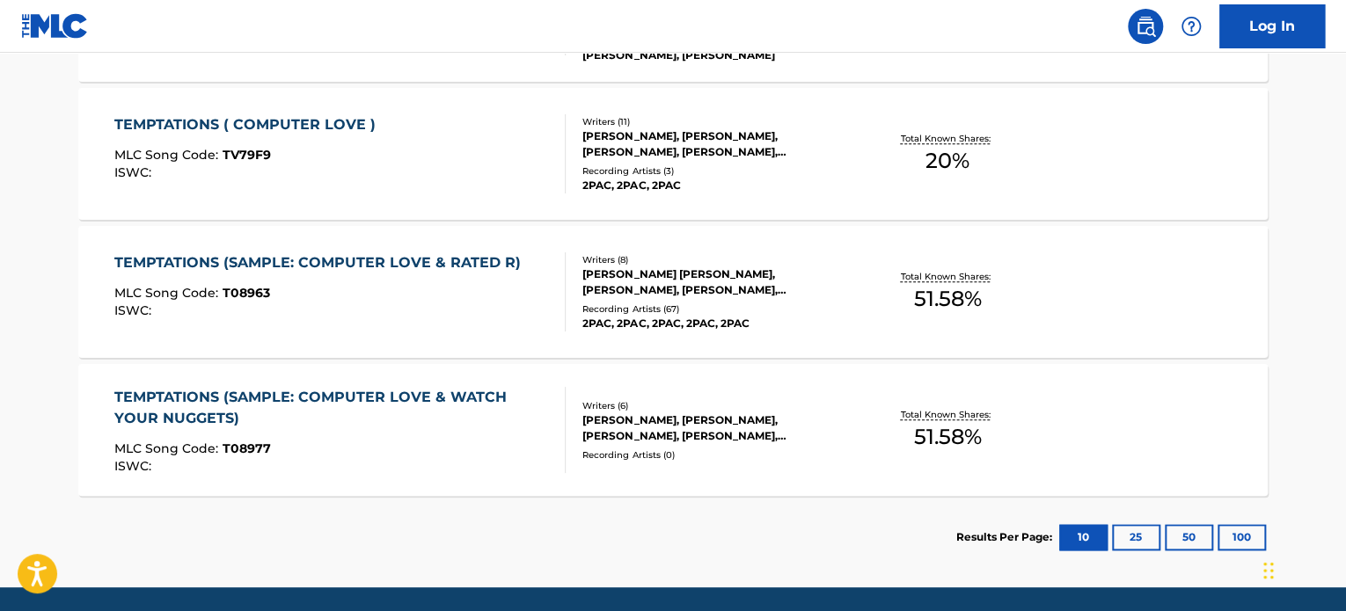
scroll to position [809, 0]
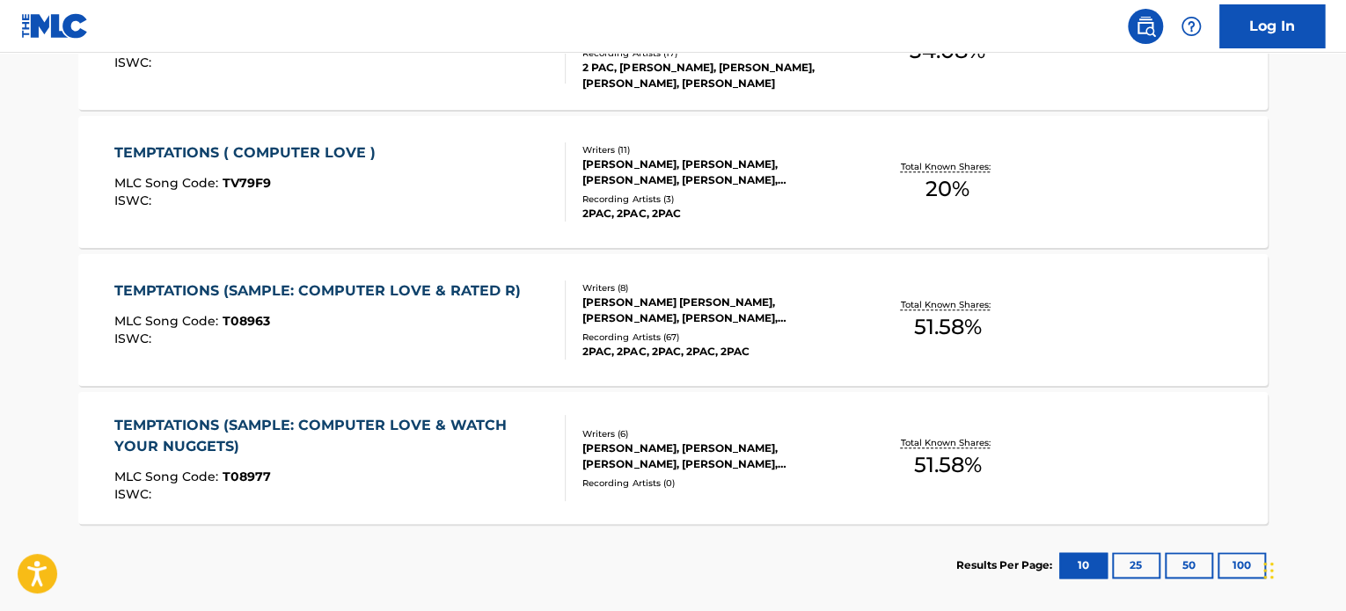
click at [375, 315] on div "MLC Song Code : T08963" at bounding box center [321, 324] width 415 height 18
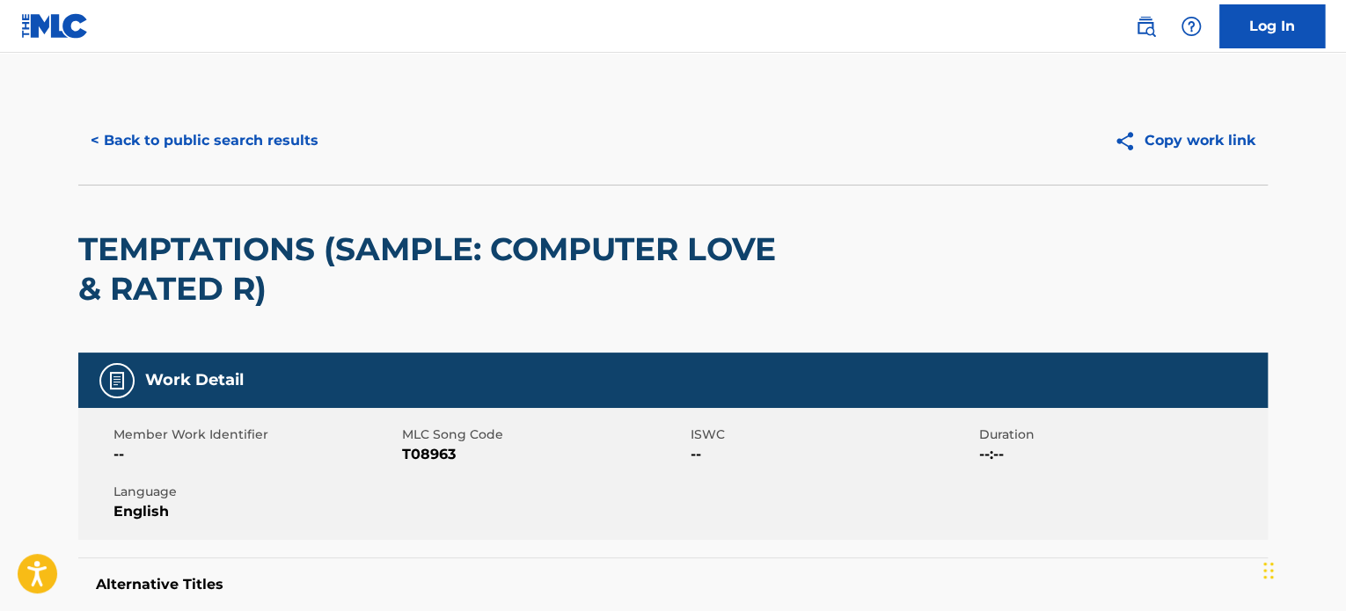
click at [178, 142] on button "< Back to public search results" at bounding box center [204, 141] width 252 height 44
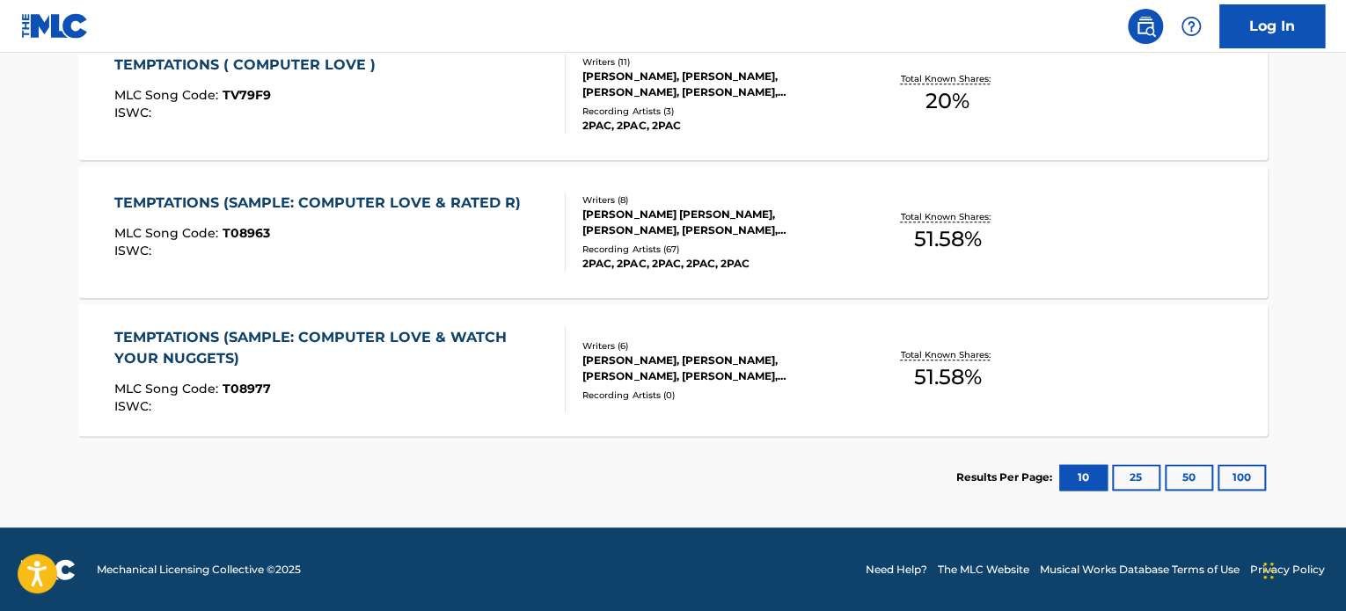
scroll to position [457, 0]
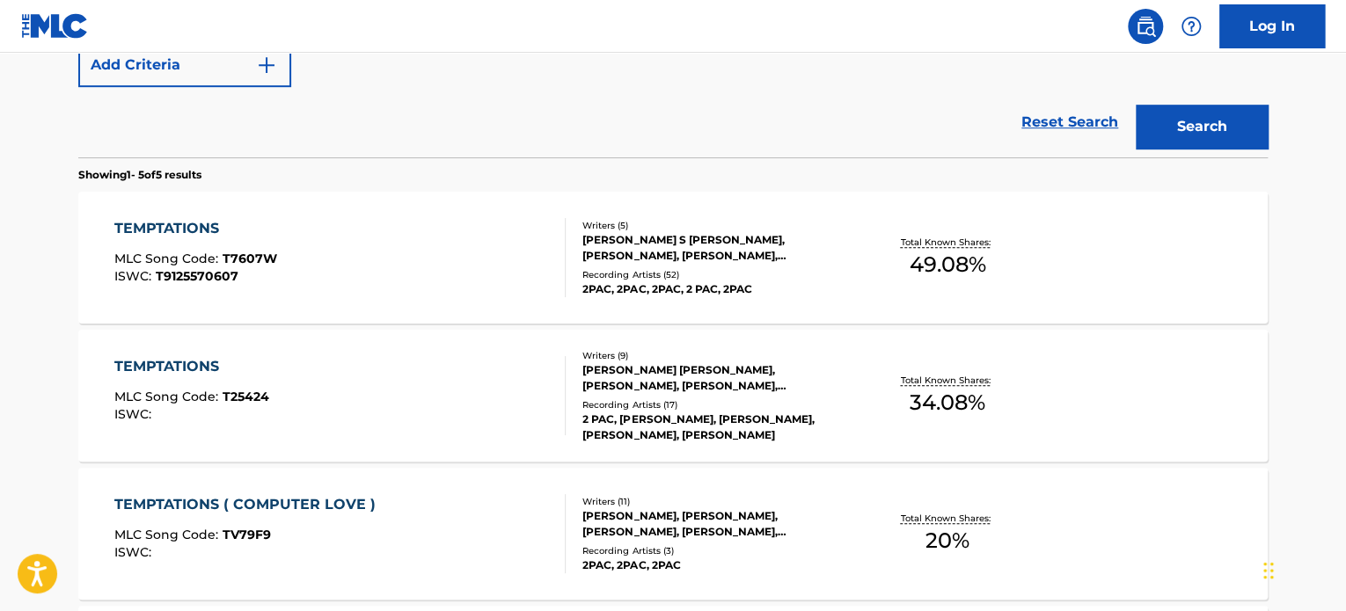
click at [631, 258] on div "[PERSON_NAME] S [PERSON_NAME], [PERSON_NAME], [PERSON_NAME], [PERSON_NAME], [PE…" at bounding box center [715, 248] width 266 height 32
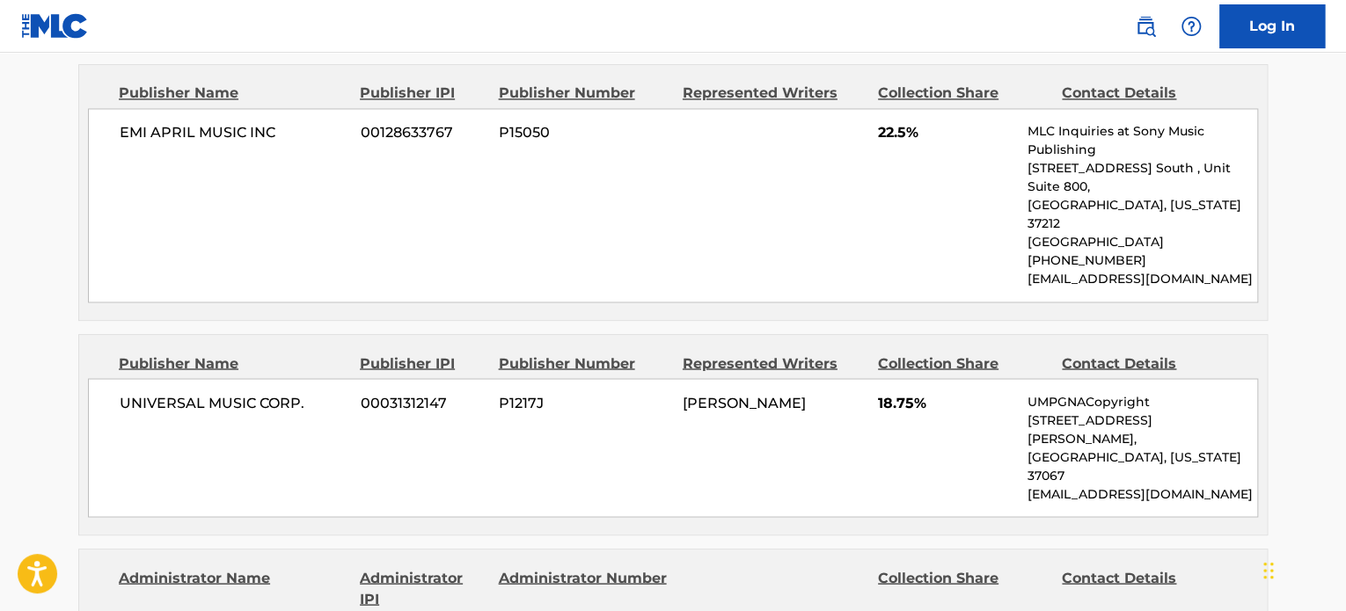
scroll to position [1495, 0]
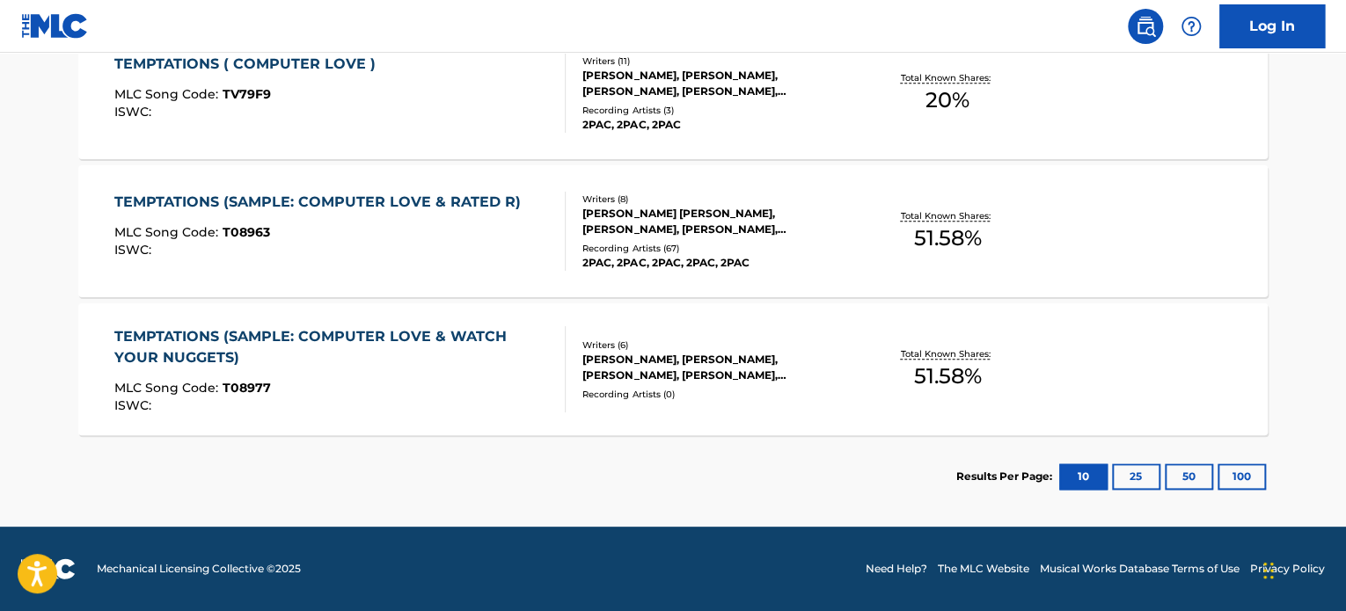
scroll to position [558, 0]
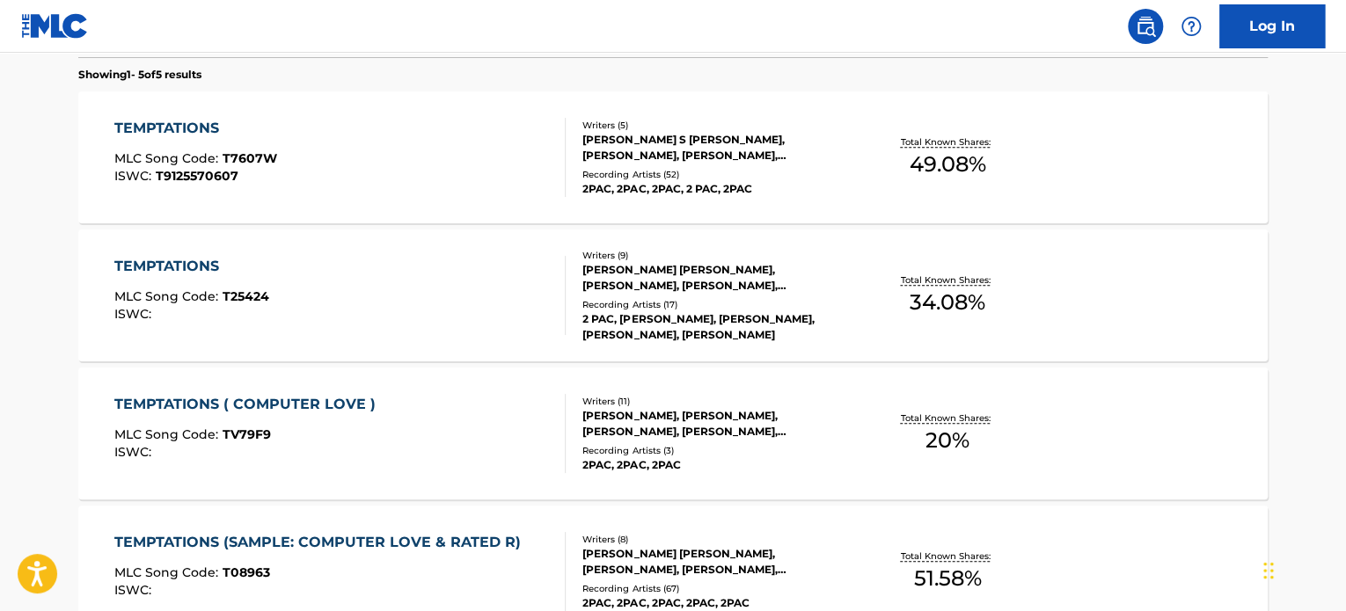
click at [665, 299] on div "Recording Artists ( 17 )" at bounding box center [715, 304] width 266 height 13
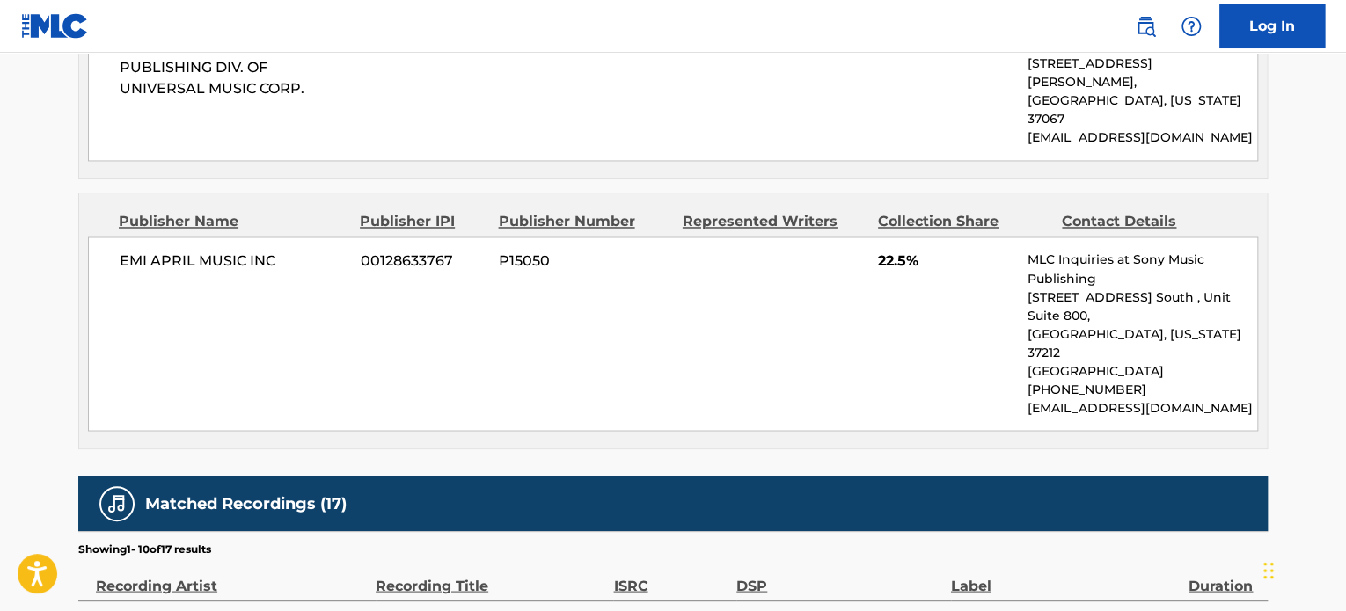
scroll to position [658, 0]
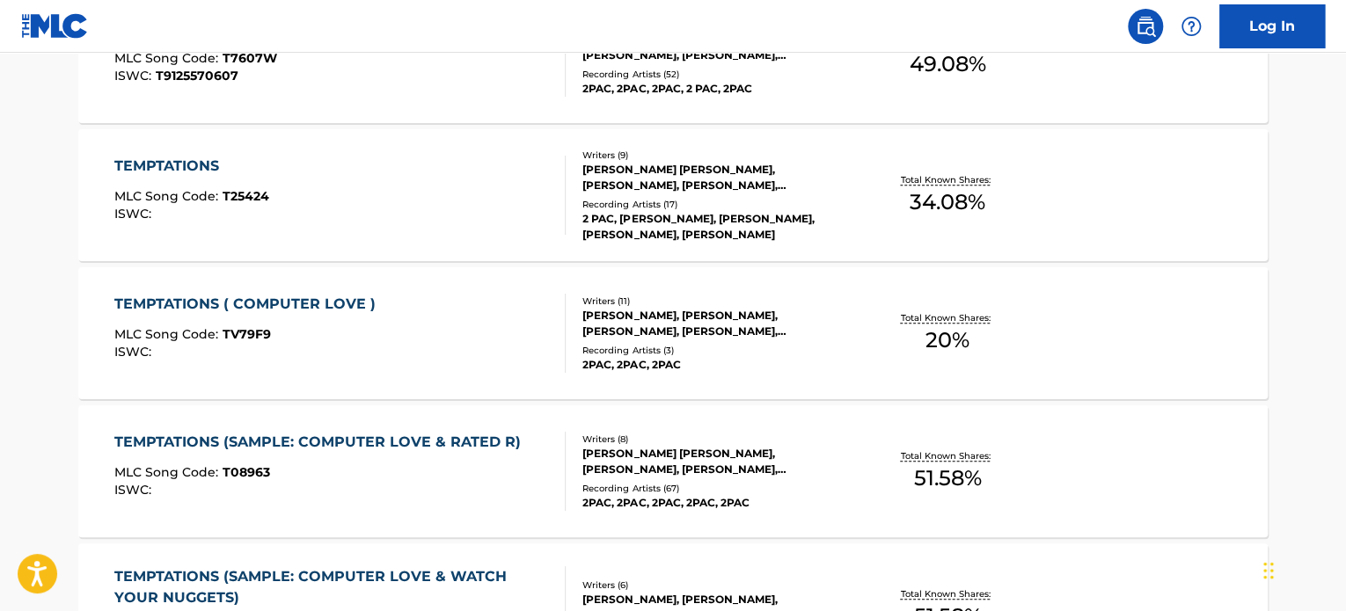
click at [323, 301] on div "TEMPTATIONS ( COMPUTER LOVE )" at bounding box center [249, 304] width 270 height 21
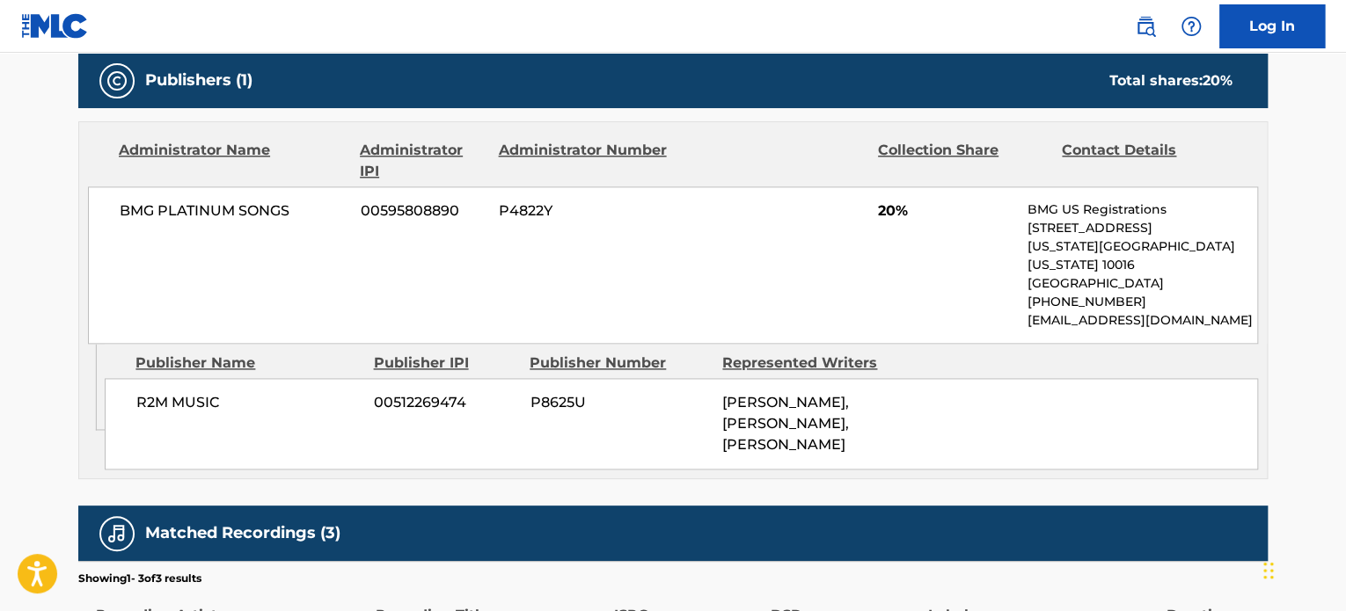
scroll to position [1143, 0]
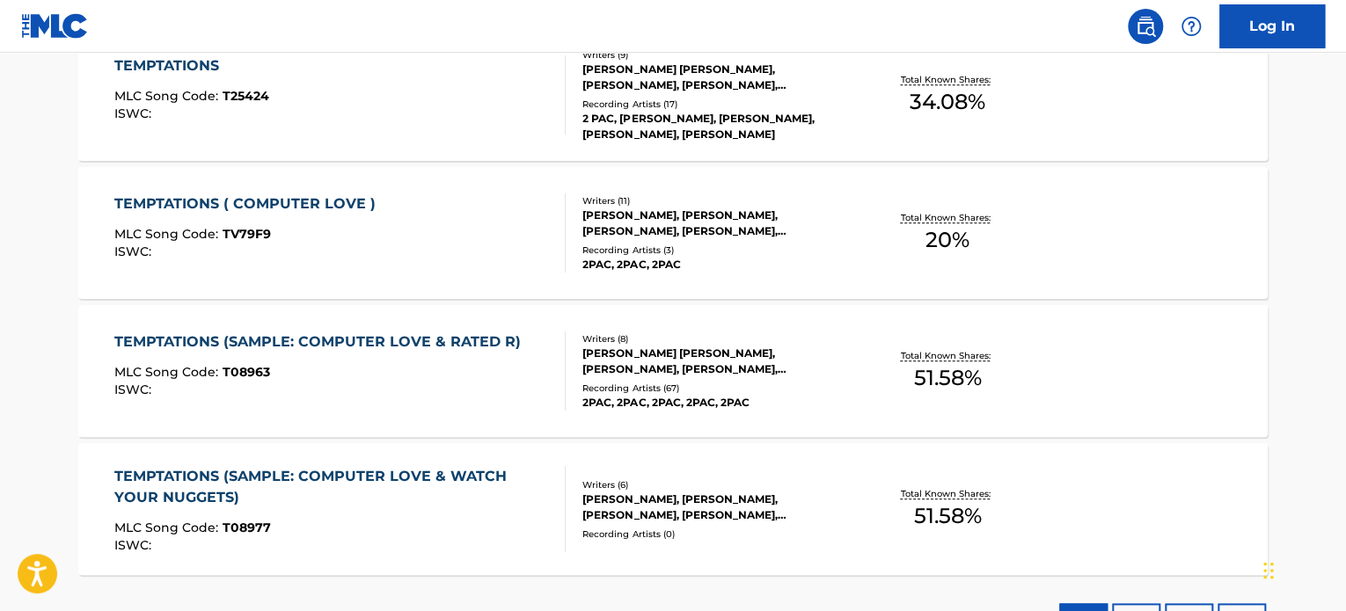
scroll to position [846, 0]
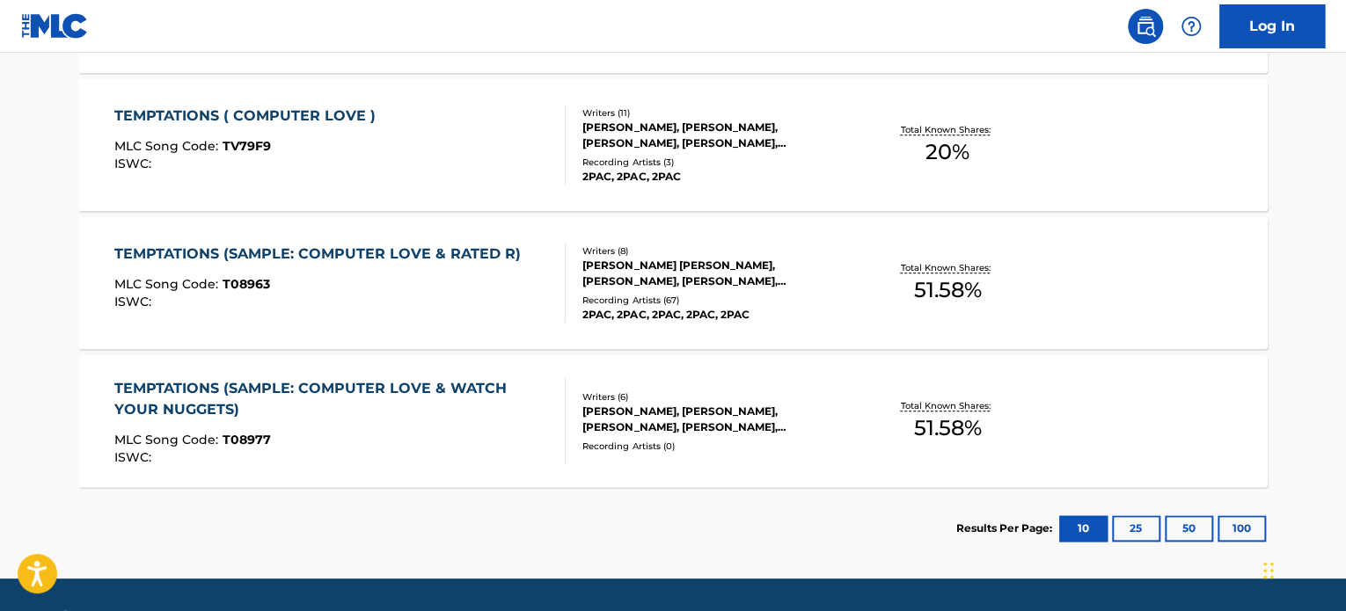
click at [293, 270] on div "TEMPTATIONS (SAMPLE: COMPUTER LOVE & RATED R) MLC Song Code : T08963 ISWC :" at bounding box center [321, 283] width 415 height 79
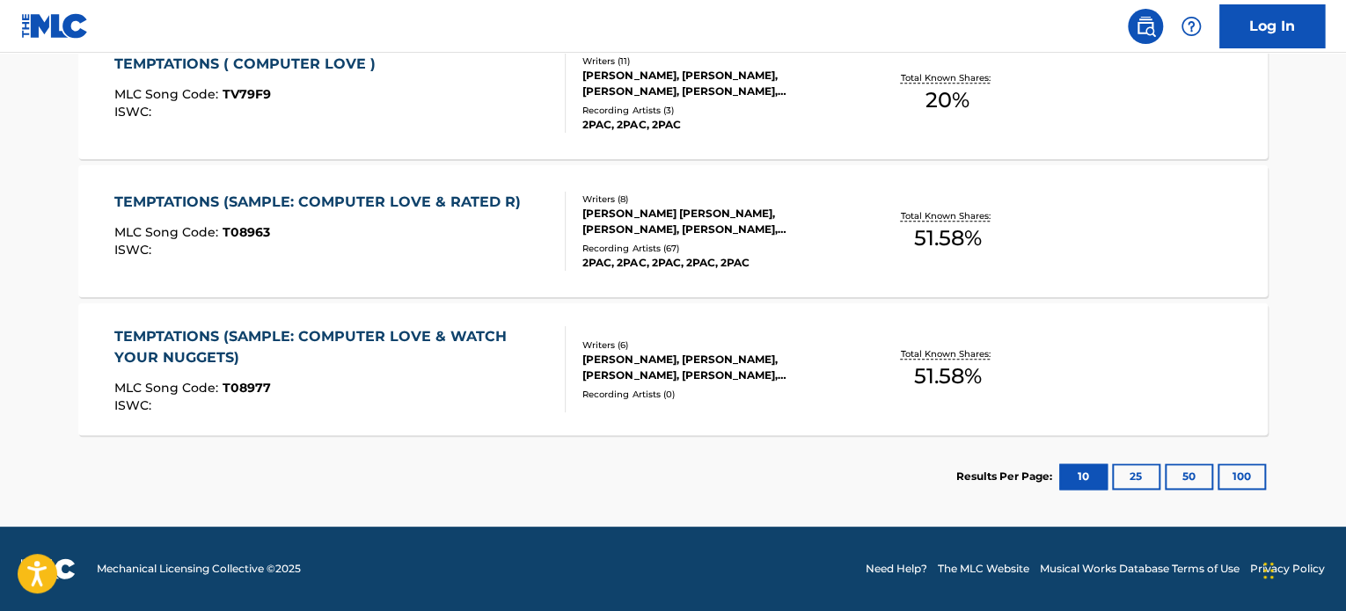
scroll to position [897, 0]
click at [334, 354] on div "TEMPTATIONS (SAMPLE: COMPUTER LOVE & WATCH YOUR NUGGETS)" at bounding box center [332, 348] width 437 height 42
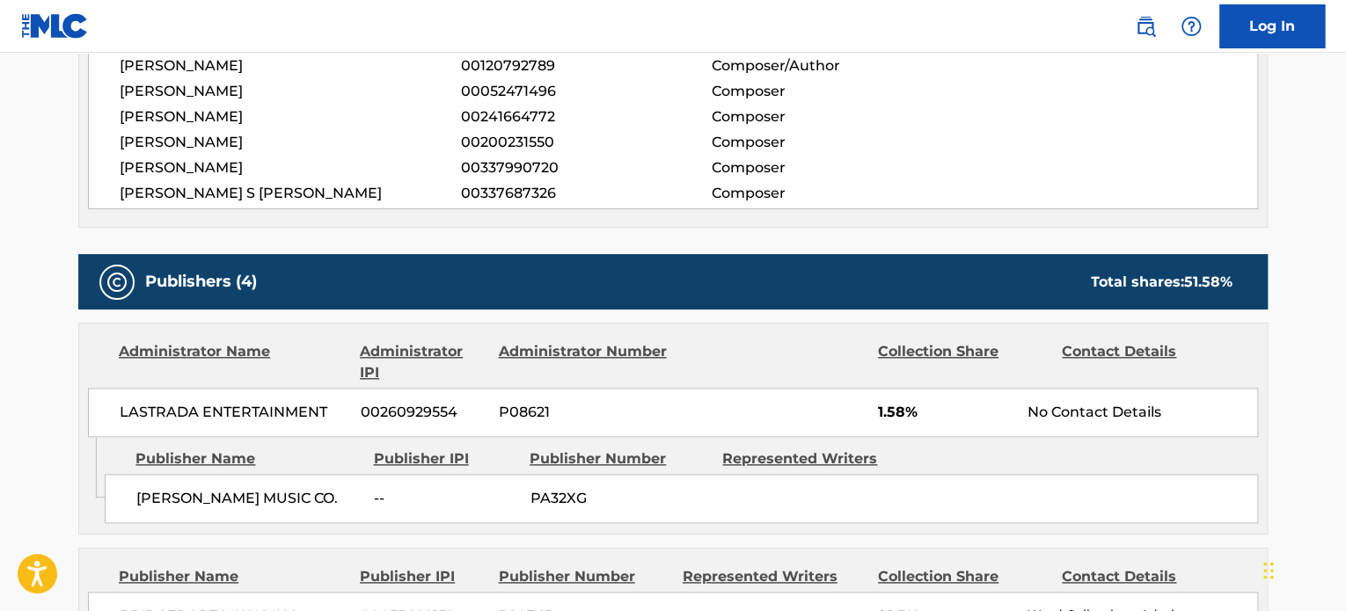
scroll to position [497, 0]
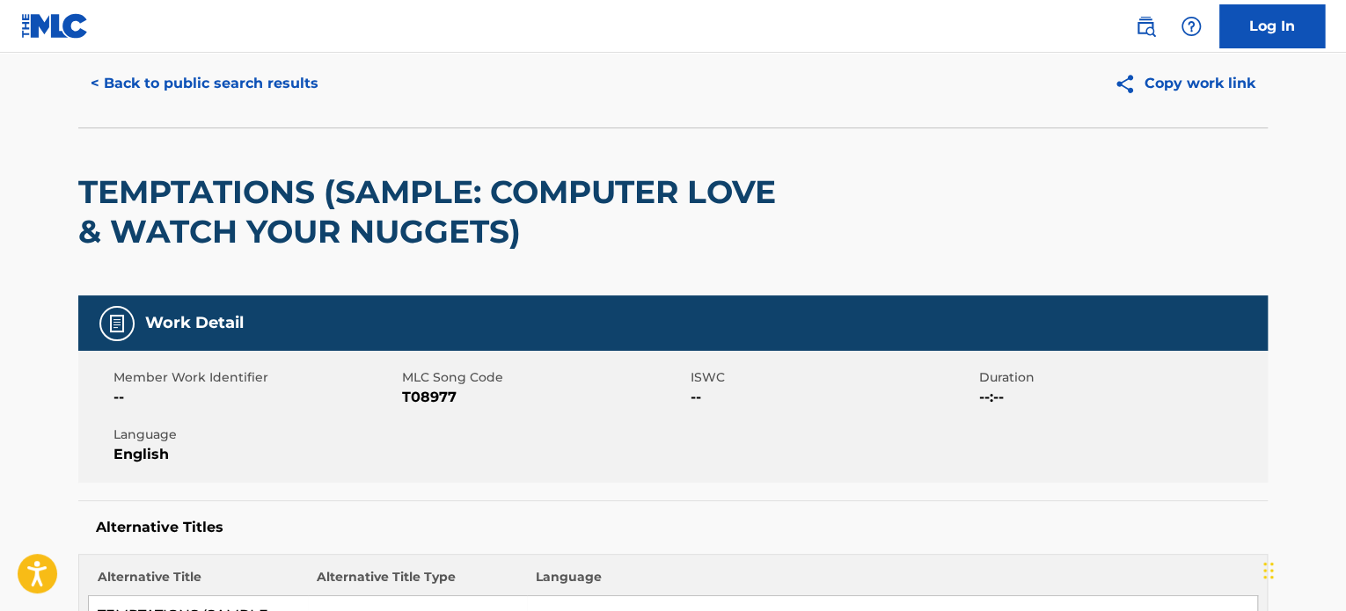
click at [165, 88] on button "< Back to public search results" at bounding box center [204, 84] width 252 height 44
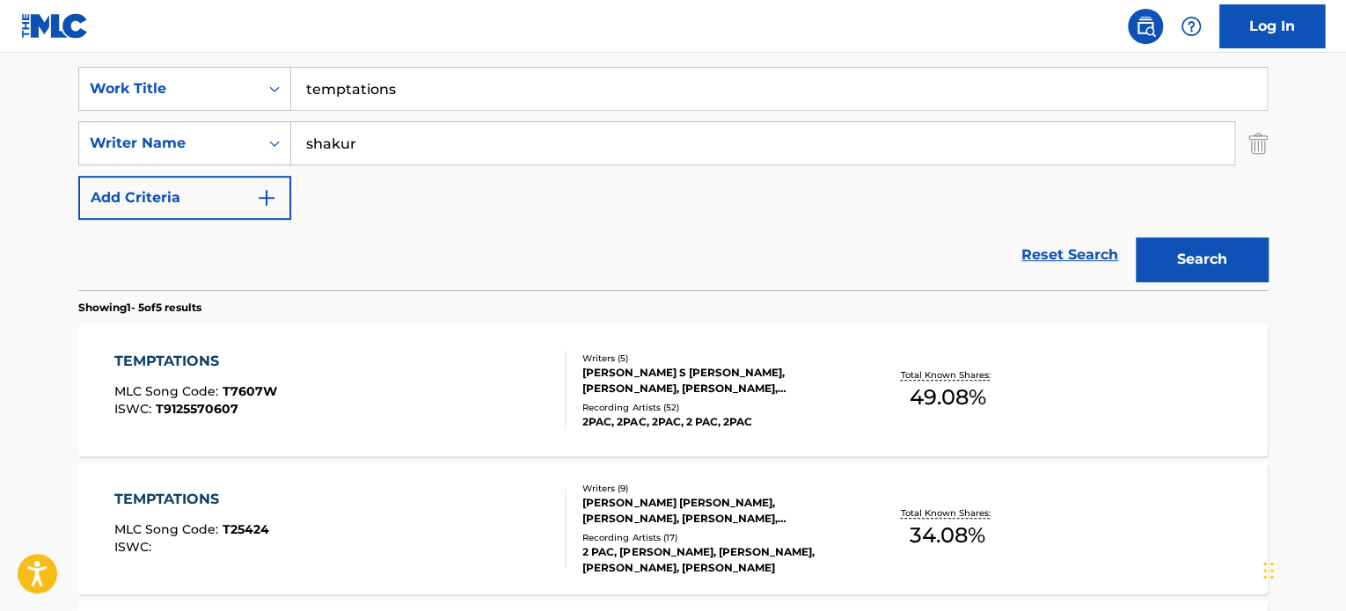
scroll to position [281, 0]
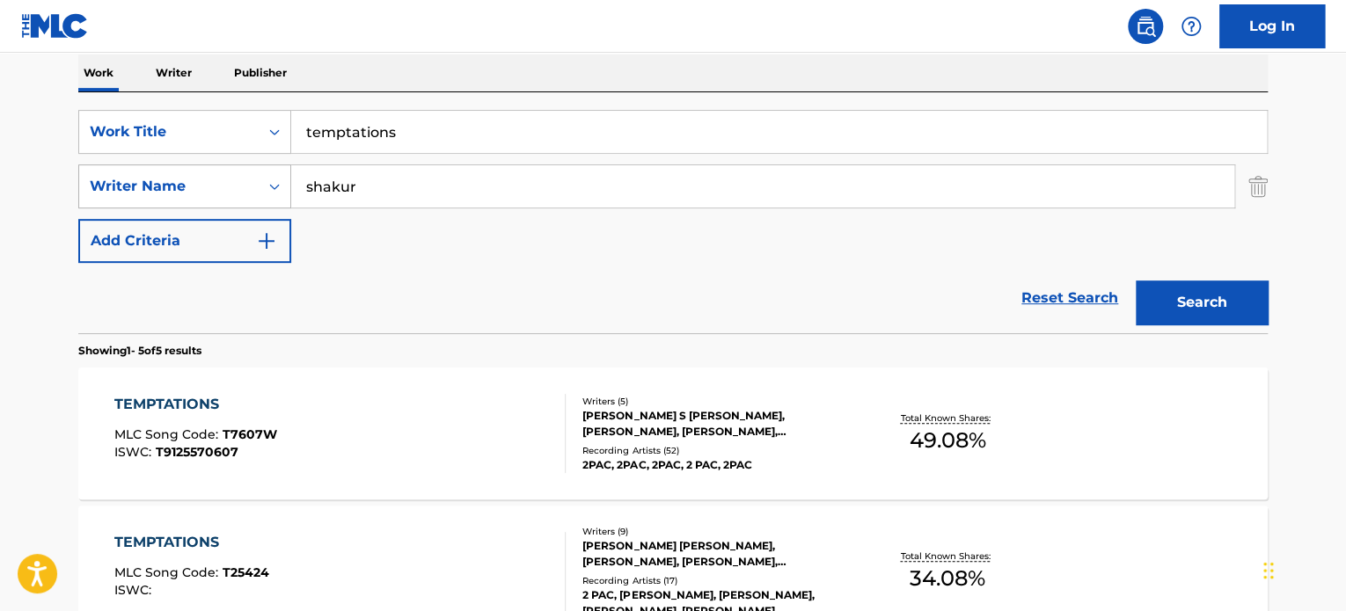
drag, startPoint x: 435, startPoint y: 186, endPoint x: 240, endPoint y: 172, distance: 194.9
click at [240, 172] on div "SearchWithCriteria792fbd73-ee1e-41a5-aa9f-b234273a77e3 Writer Name [PERSON_NAME]" at bounding box center [672, 186] width 1189 height 44
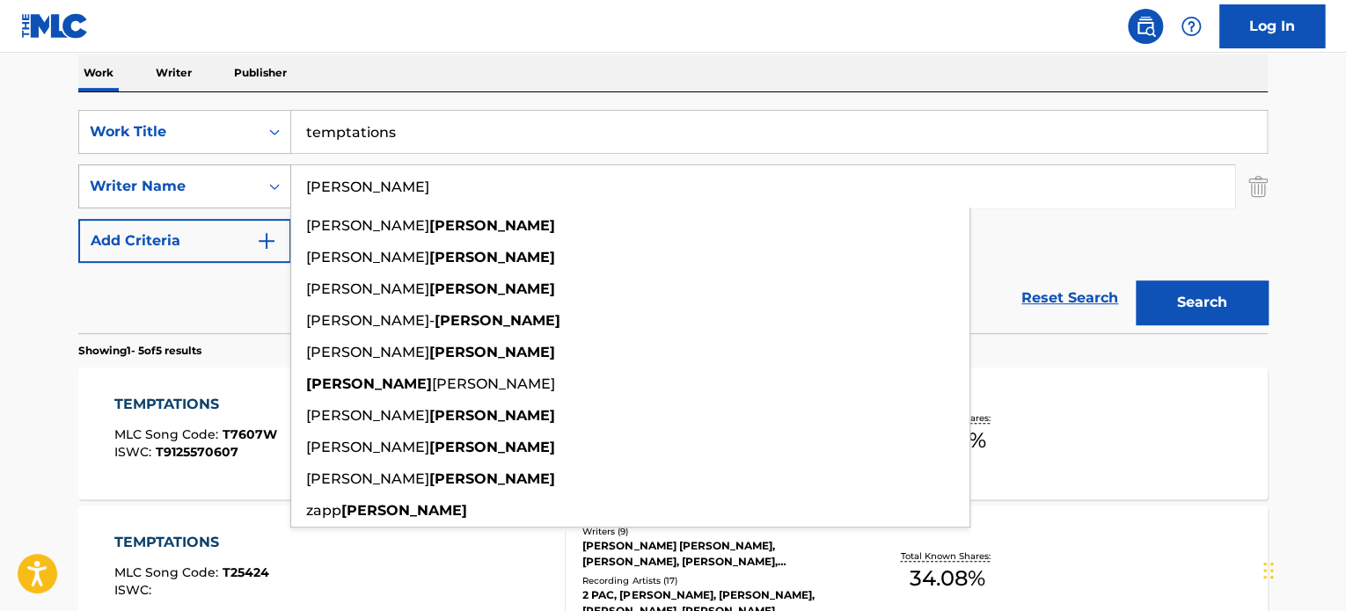
type input "[PERSON_NAME]"
click at [1136, 281] on button "Search" at bounding box center [1202, 303] width 132 height 44
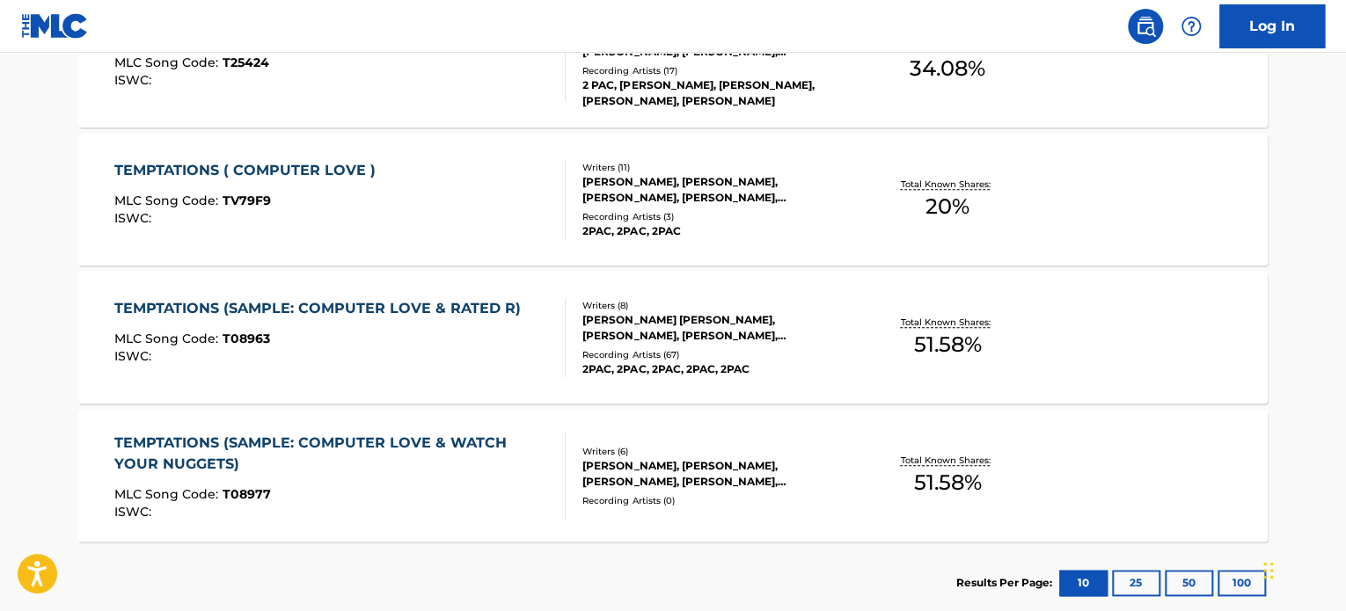
scroll to position [897, 0]
